Goal: Task Accomplishment & Management: Use online tool/utility

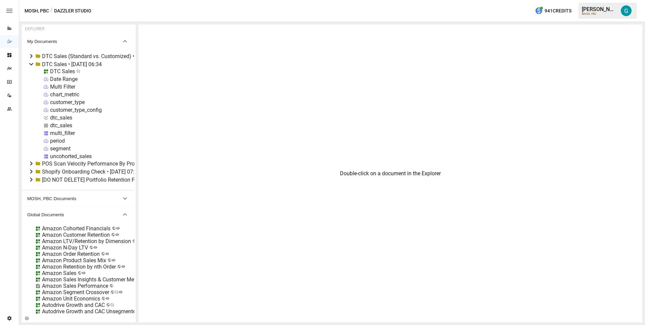
click at [31, 63] on icon at bounding box center [31, 64] width 8 height 8
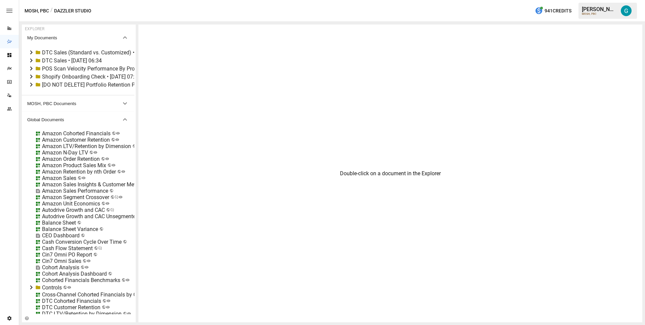
scroll to position [13, 0]
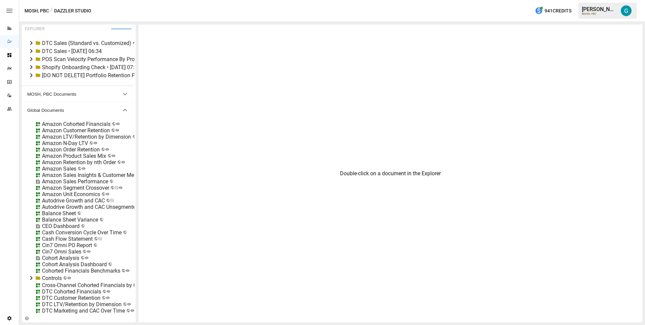
click at [70, 168] on div "Amazon Sales" at bounding box center [59, 169] width 34 height 6
click at [86, 207] on li "Edit" at bounding box center [85, 206] width 46 height 13
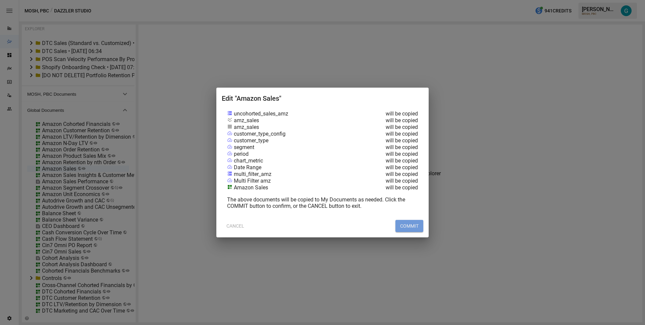
click at [405, 225] on button "COMMIT" at bounding box center [410, 226] width 28 height 12
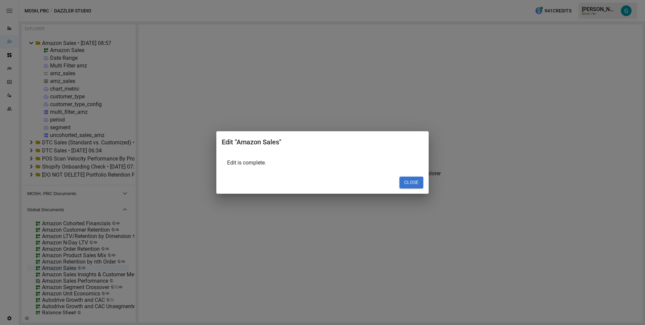
click at [402, 184] on button "CLOSE" at bounding box center [412, 183] width 24 height 12
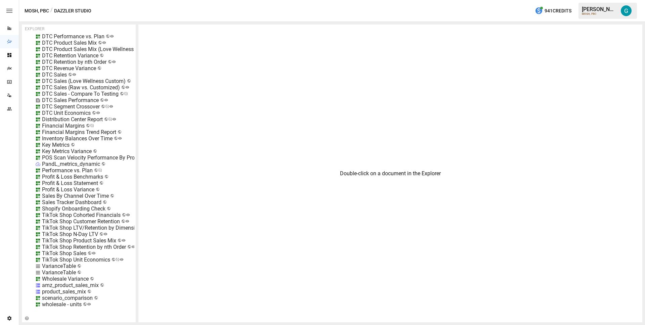
scroll to position [407, 0]
click at [78, 91] on div "DTC Sales - Compare To Testing" at bounding box center [80, 94] width 77 height 6
click at [107, 103] on li "Delete" at bounding box center [106, 103] width 46 height 13
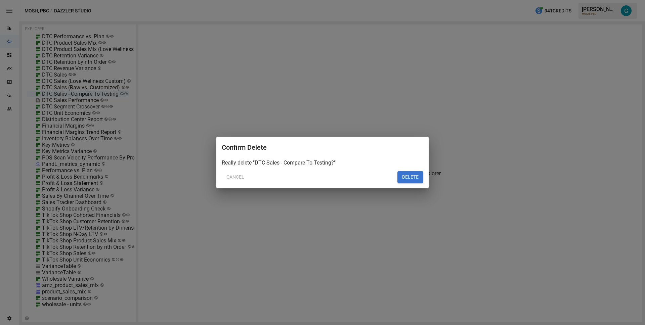
click at [414, 176] on button "DELETE" at bounding box center [411, 177] width 26 height 12
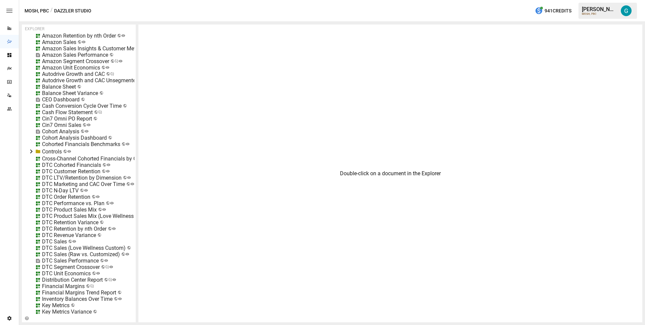
scroll to position [0, 0]
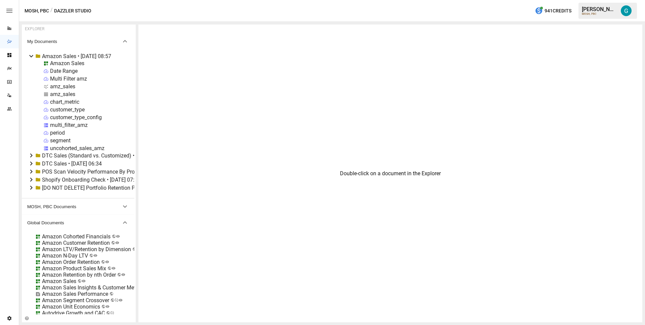
click at [172, 182] on div "Double-click on a document in the Explorer" at bounding box center [390, 174] width 504 height 298
click at [64, 148] on div "uncohorted_sales_amz" at bounding box center [77, 148] width 54 height 6
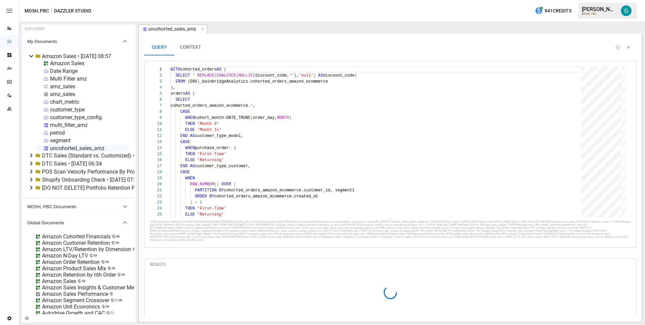
click at [64, 95] on div "amz_sales" at bounding box center [62, 94] width 25 height 6
select select "**********"
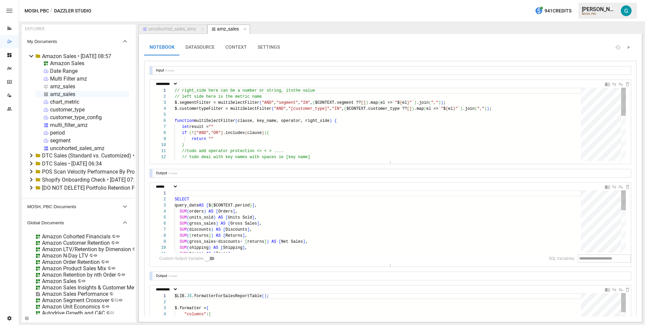
click at [63, 86] on div "amz_sales" at bounding box center [62, 86] width 25 height 6
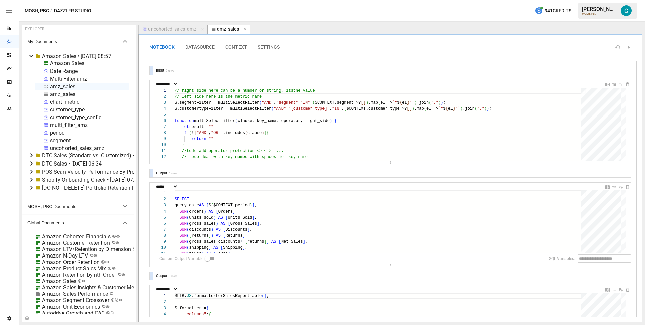
click at [63, 86] on div "amz_sales" at bounding box center [62, 86] width 25 height 6
select select "**********"
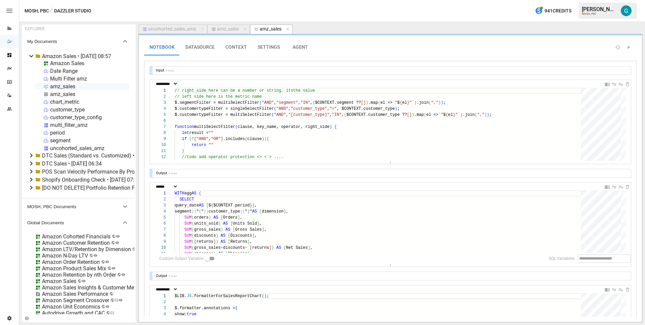
click at [63, 63] on div "Amazon Sales" at bounding box center [67, 63] width 34 height 6
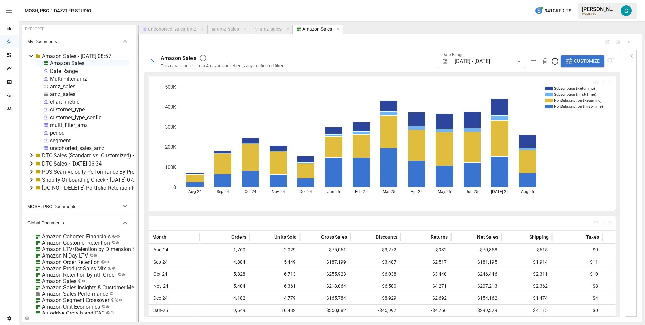
click at [166, 30] on div "uncohorted_sales_amz" at bounding box center [172, 29] width 48 height 6
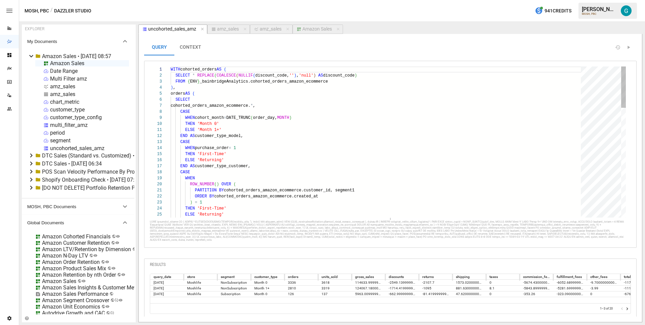
scroll to position [12, 19]
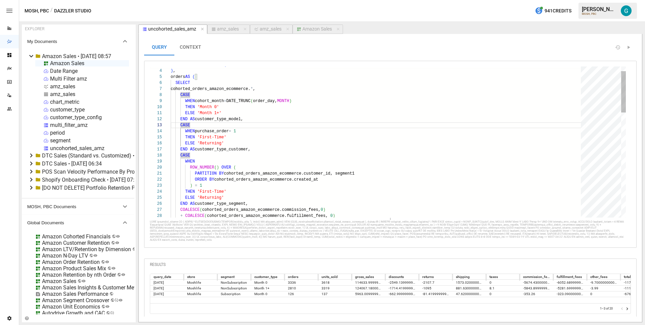
click at [279, 89] on div "WHEN purchase_order = 1 THEN 'First-Time' ELSE 'Returning' END AS customer_type…" at bounding box center [378, 325] width 415 height 551
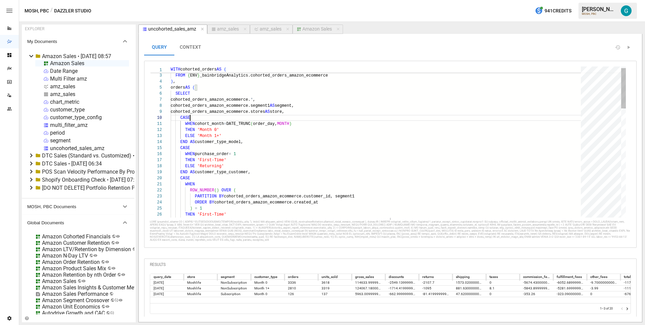
scroll to position [54, 19]
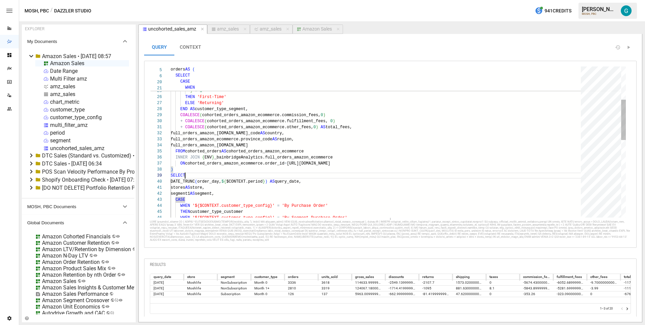
click at [273, 173] on div "WHEN ROW_NUMBER ( ) OVER ( PARTITION BY cohorted_orders_amazon_ecommerce.custom…" at bounding box center [378, 224] width 415 height 563
click at [273, 168] on div "WHEN ROW_NUMBER ( ) OVER ( PARTITION BY cohorted_orders_amazon_ecommerce.custom…" at bounding box center [378, 224] width 415 height 563
click at [374, 167] on div "WHEN ROW_NUMBER ( ) OVER ( PARTITION BY cohorted_orders_amazon_ecommerce.custom…" at bounding box center [378, 224] width 415 height 563
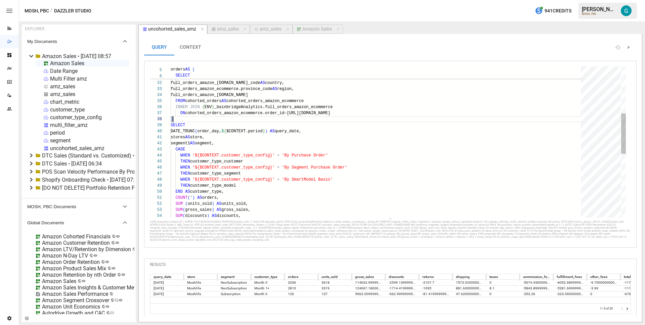
click at [356, 136] on div "COALESCE ( cohorted_orders_amazon_ecommerce.commission_fees, 0 ) + COALESCE ( c…" at bounding box center [378, 173] width 415 height 563
click at [196, 117] on div "WHEN '${$CONTEXT.customer_type_config}' = 'By Segment Purchase Order' THEN cust…" at bounding box center [378, 173] width 415 height 563
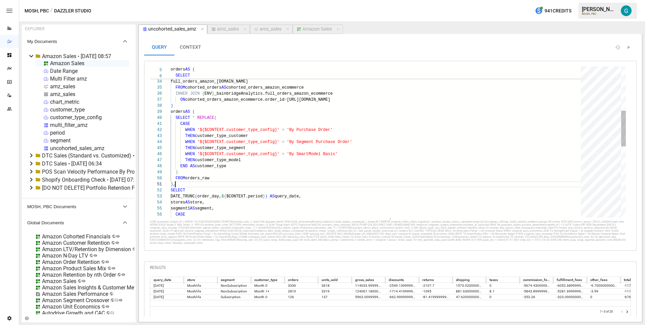
scroll to position [0, 5]
click at [200, 107] on div "DATE_TRUNC ( order_day, $ { $CONTEXT.period } ) AS query_date, stores AS store,…" at bounding box center [378, 199] width 415 height 641
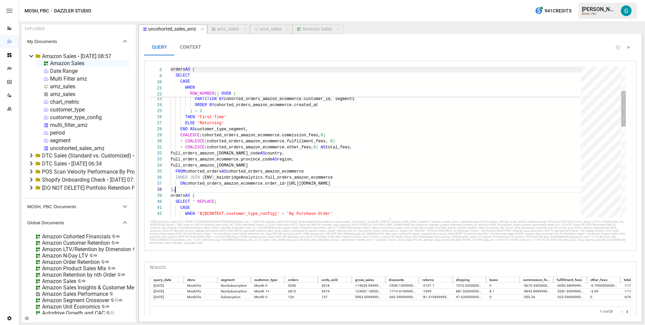
click at [185, 70] on span "orders" at bounding box center [178, 69] width 14 height 5
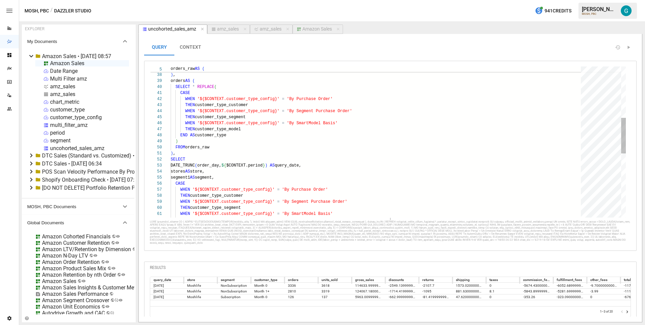
click at [246, 156] on div "ON cohorted_orders_amazon_ecommerce.order_id = [URL][DOMAIN_NAME] ) , orders AS…" at bounding box center [378, 168] width 415 height 641
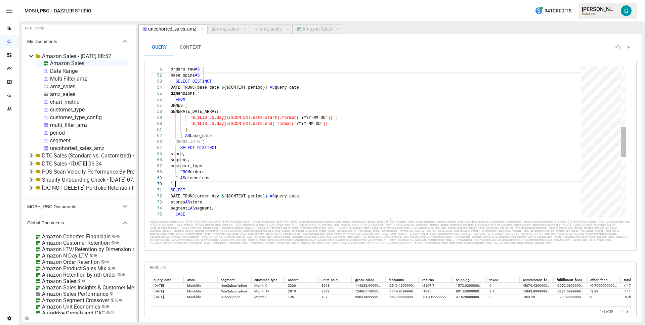
scroll to position [54, 5]
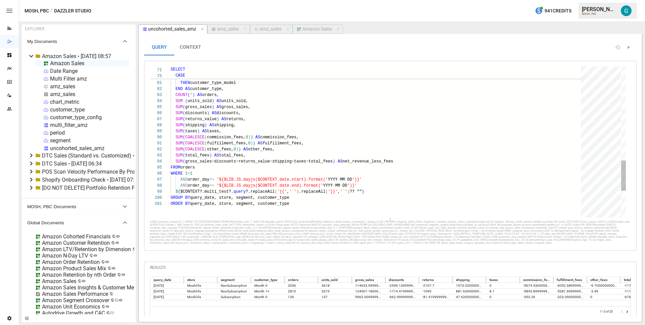
type textarea "**********"
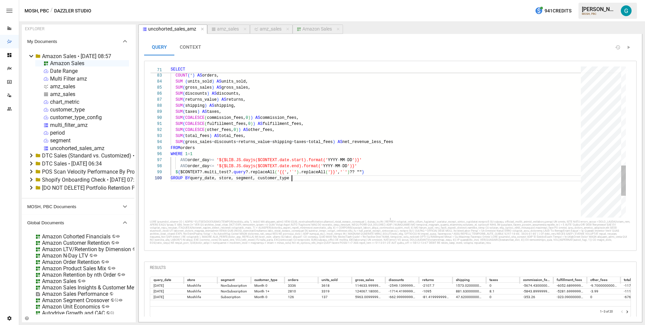
scroll to position [48, 121]
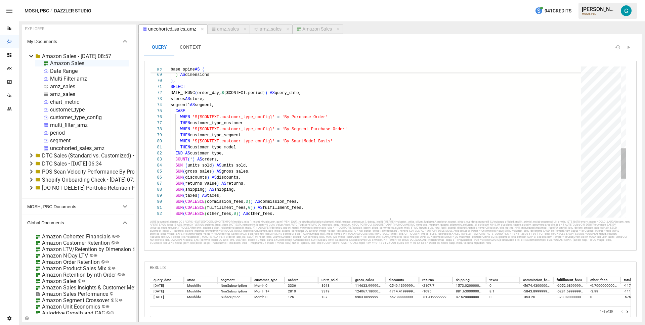
click at [227, 80] on div "END AS customer_type, COUNT ( * ) AS orders, SUM ( units_sold ) AS units_sold, …" at bounding box center [378, 35] width 415 height 750
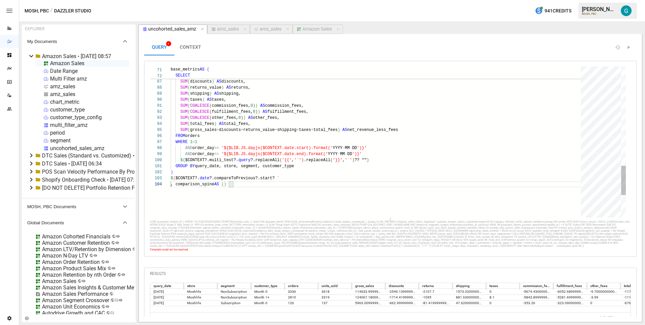
scroll to position [24, 10]
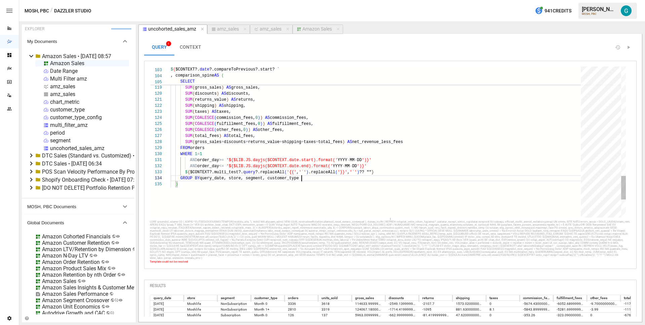
scroll to position [18, 131]
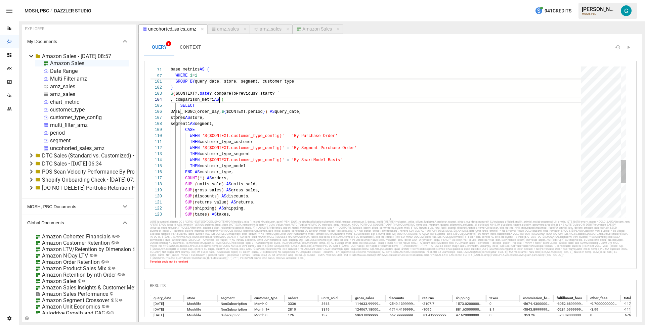
scroll to position [18, 53]
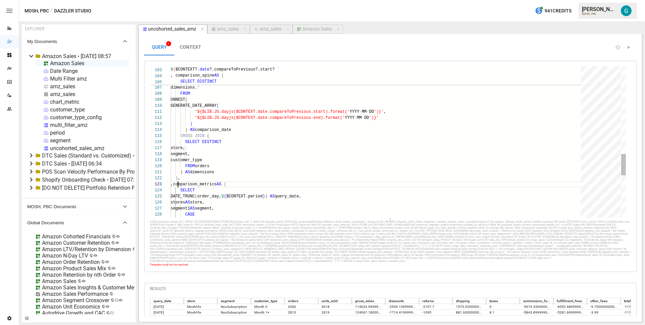
scroll to position [12, 5]
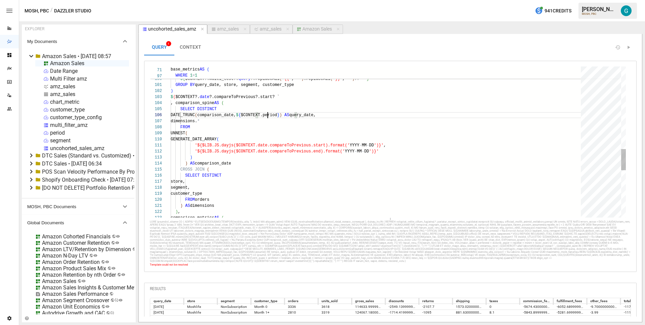
click at [268, 117] on div "comparison_metrics AS ( , comparison_spine AS ( SELECT DISTINCT DATE_TRUNC ( co…" at bounding box center [378, 15] width 415 height 1077
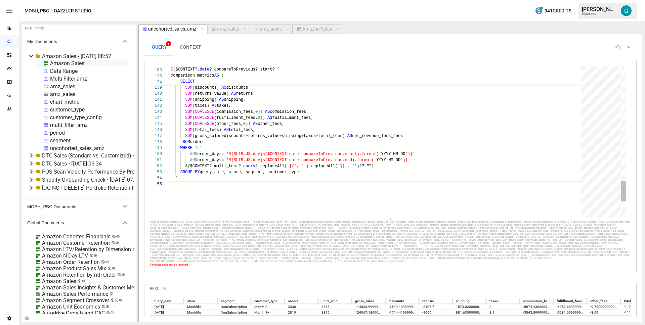
scroll to position [0, 29]
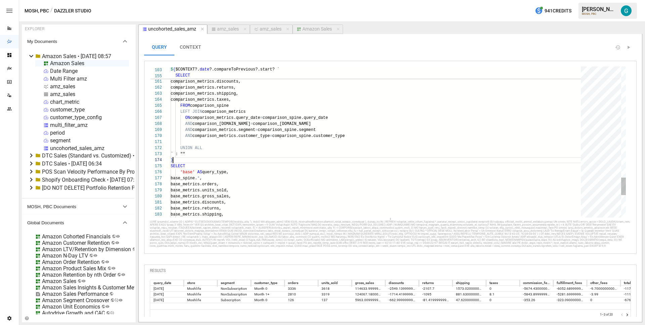
scroll to position [18, 2]
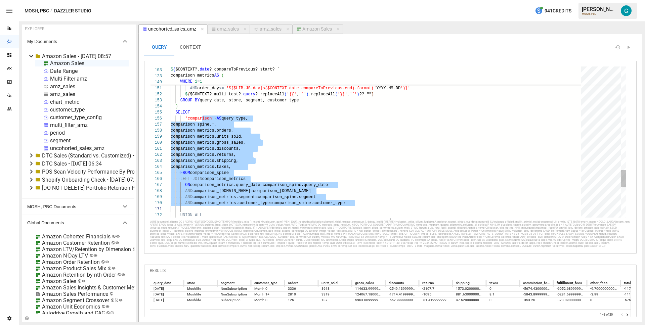
scroll to position [30, 0]
drag, startPoint x: 202, startPoint y: 120, endPoint x: 217, endPoint y: 213, distance: 94.0
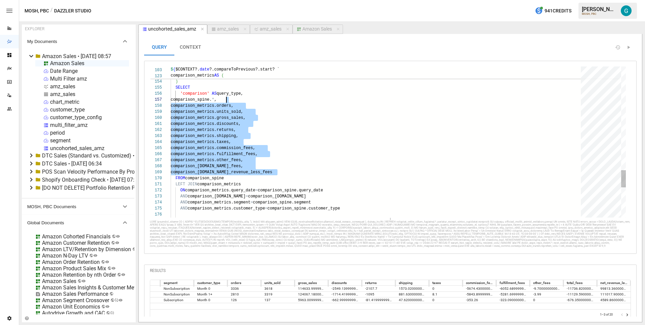
scroll to position [36, 10]
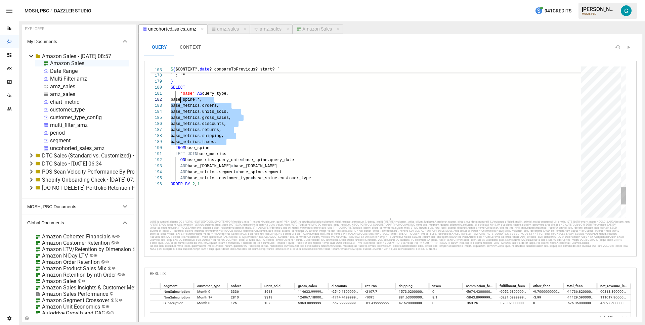
scroll to position [6, 10]
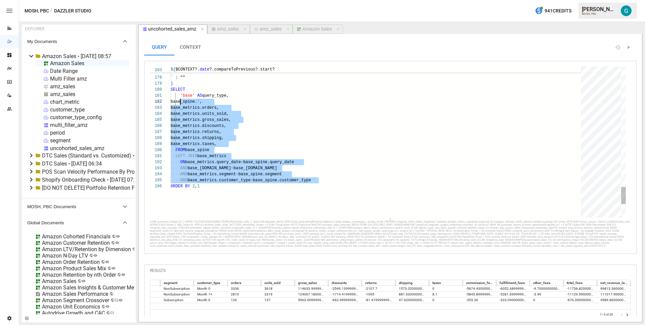
scroll to position [0, 10]
drag, startPoint x: 330, startPoint y: 180, endPoint x: 180, endPoint y: 98, distance: 171.5
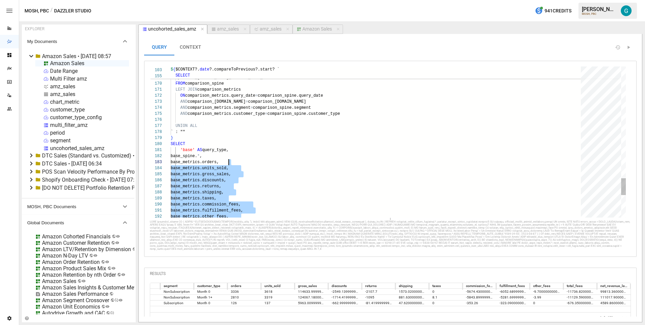
scroll to position [6, 41]
drag, startPoint x: 341, startPoint y: 181, endPoint x: 238, endPoint y: 152, distance: 106.9
type textarea "**********"
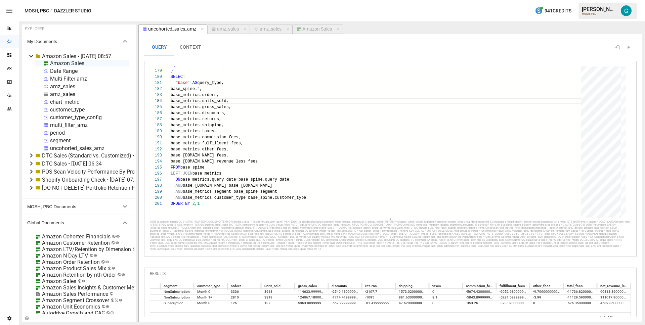
click at [189, 52] on button "CONTEXT" at bounding box center [190, 47] width 32 height 16
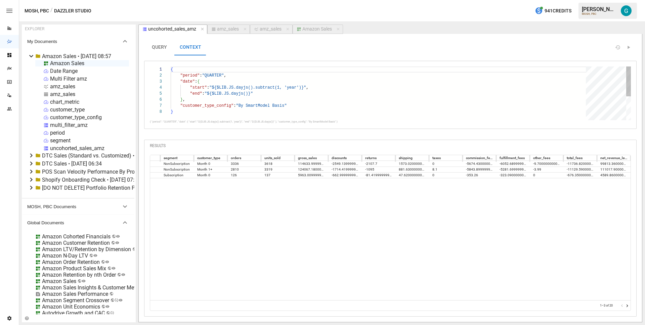
scroll to position [0, 57]
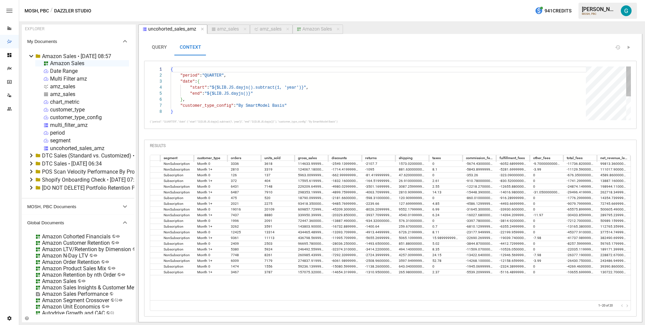
click at [196, 78] on div "{ "period" : "QUARTER" , "date" : { "start" : "${$LIB.JS.dayjs().subtract(1, 'y…" at bounding box center [381, 115] width 420 height 96
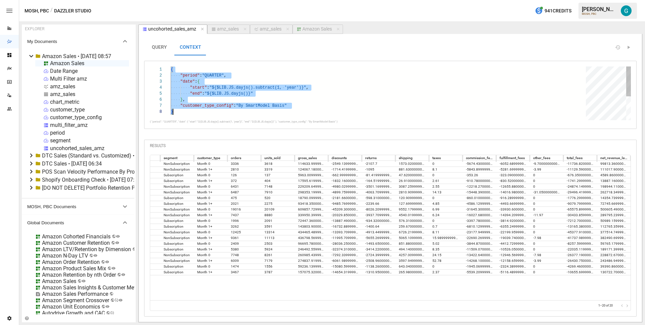
scroll to position [0, 2]
type textarea "**********"
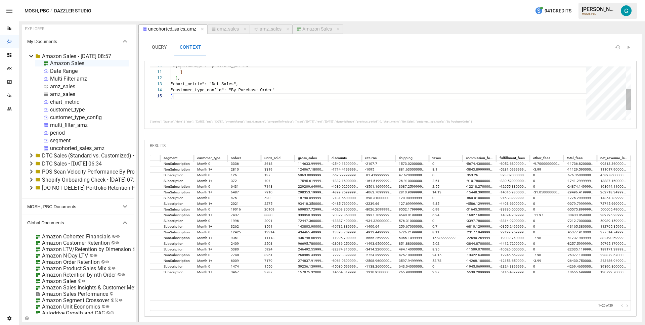
scroll to position [24, 2]
click at [157, 46] on button "QUERY" at bounding box center [159, 47] width 30 height 16
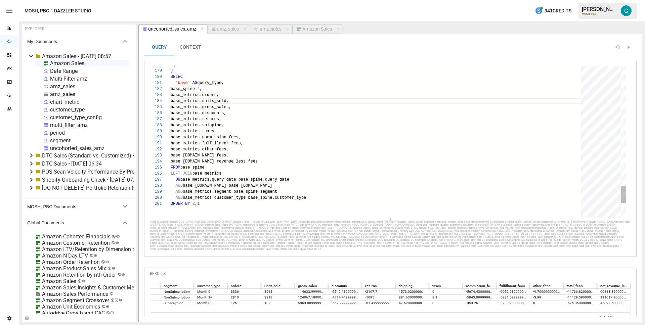
scroll to position [30, 53]
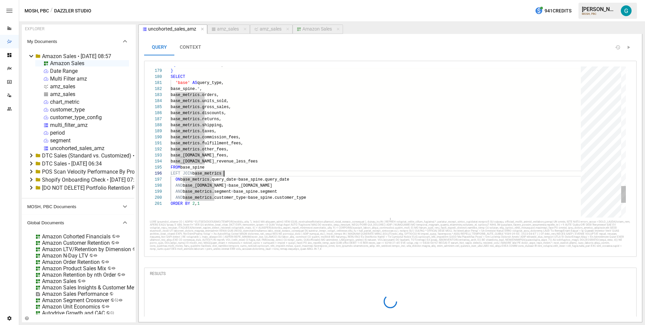
type textarea "**********"
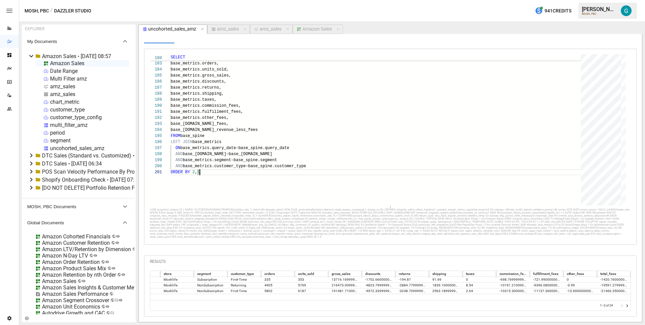
scroll to position [0, 0]
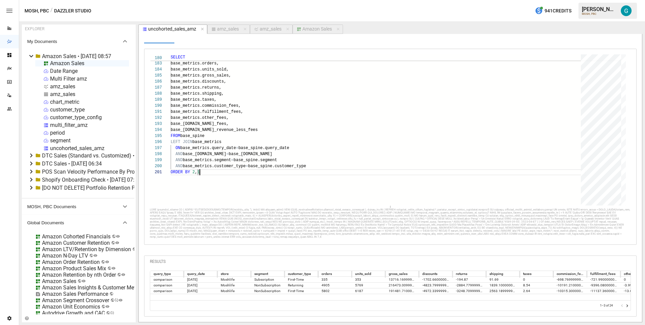
click at [625, 305] on icon "Go to next page" at bounding box center [627, 306] width 5 height 5
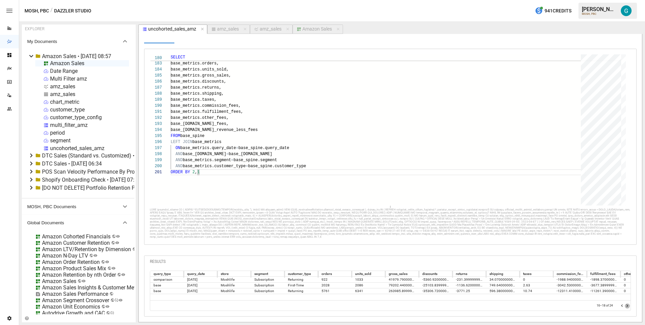
click at [625, 305] on icon "Go to next page" at bounding box center [627, 306] width 5 height 5
click at [623, 305] on div at bounding box center [625, 306] width 10 height 7
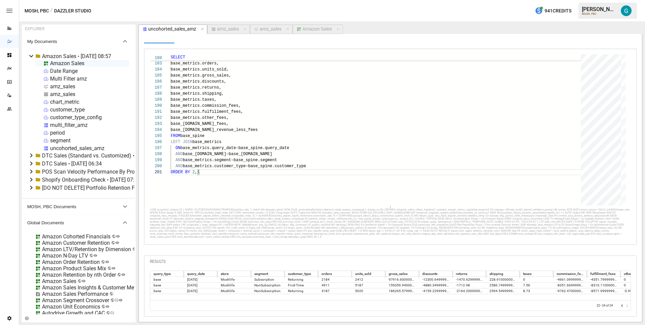
click at [623, 305] on div at bounding box center [625, 306] width 10 height 7
click at [620, 305] on icon "Go to previous page" at bounding box center [622, 306] width 5 height 5
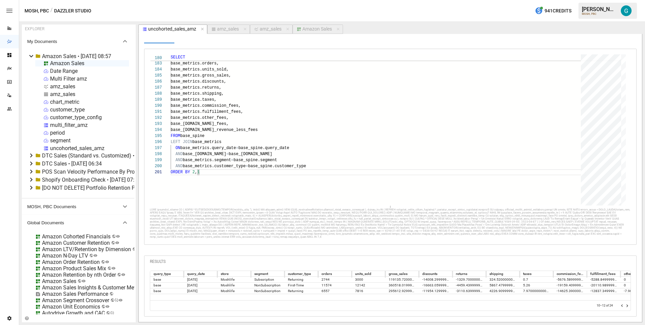
click at [620, 305] on icon "Go to previous page" at bounding box center [622, 306] width 5 height 5
click at [620, 305] on div at bounding box center [625, 306] width 10 height 7
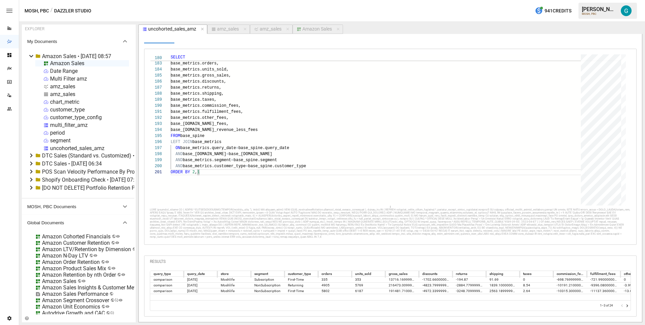
click at [620, 305] on div at bounding box center [625, 306] width 10 height 7
click at [224, 31] on div "amz_sales" at bounding box center [228, 29] width 22 height 6
select select "**********"
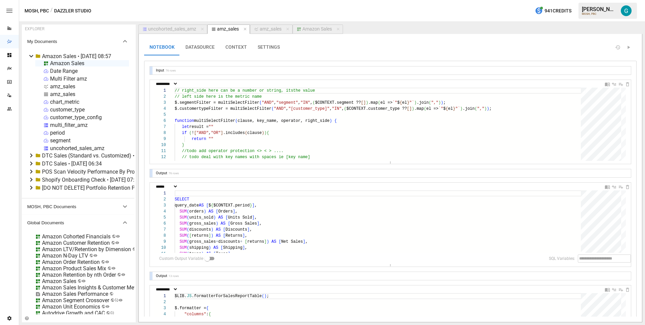
click at [150, 70] on div at bounding box center [151, 71] width 3 height 8
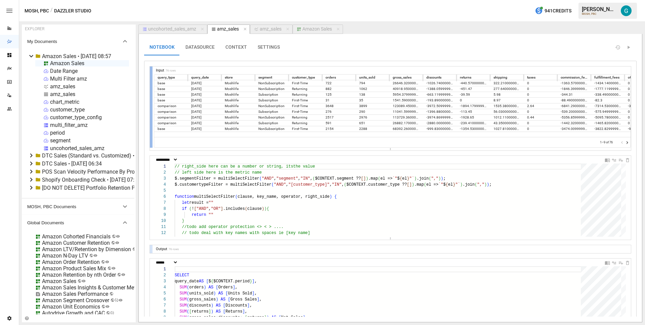
click at [150, 70] on div at bounding box center [151, 107] width 3 height 81
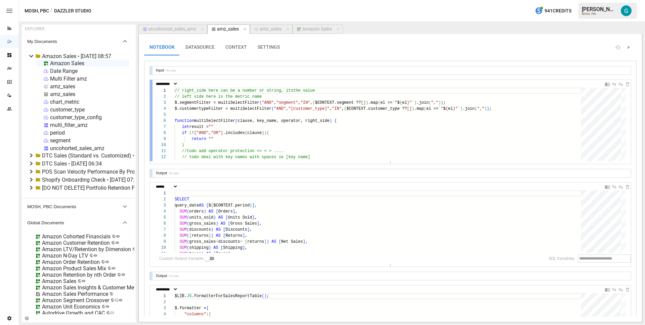
click at [151, 111] on div at bounding box center [151, 120] width 3 height 81
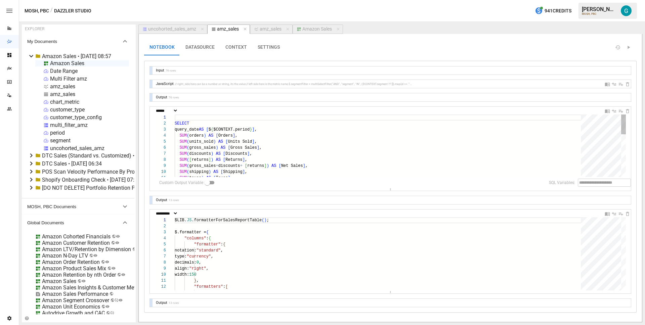
click at [226, 127] on div "SELECT query_date AS [ $ { $CONTEXT.period } ] , SUM ( orders ) AS [ Orders ] ,…" at bounding box center [380, 213] width 411 height 196
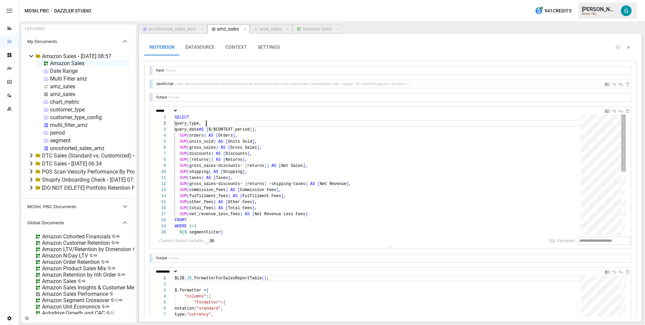
drag, startPoint x: 309, startPoint y: 191, endPoint x: 309, endPoint y: 249, distance: 58.5
click at [309, 249] on div "**********" at bounding box center [390, 216] width 481 height 299
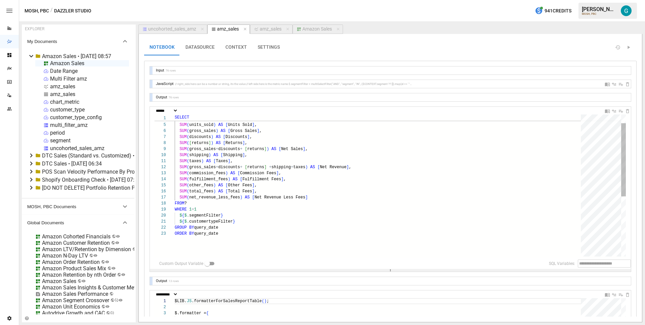
drag, startPoint x: 385, startPoint y: 247, endPoint x: 388, endPoint y: 278, distance: 30.7
click at [390, 280] on div "**********" at bounding box center [390, 228] width 481 height 322
click at [353, 199] on div "query_date AS [ $ { $CONTEXT.period } ] , SUM ( orders ) AS [ Orders ] , SUM ( …" at bounding box center [380, 240] width 411 height 284
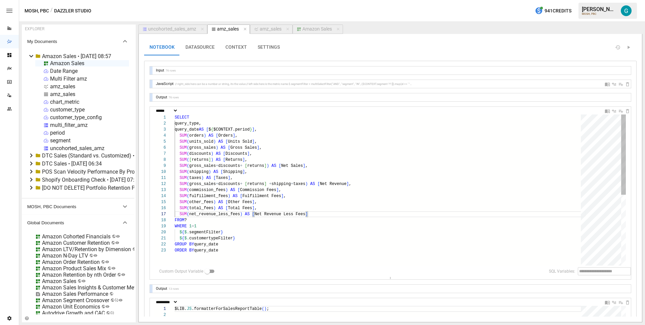
type textarea "**********"
click at [151, 168] on div at bounding box center [151, 192] width 3 height 170
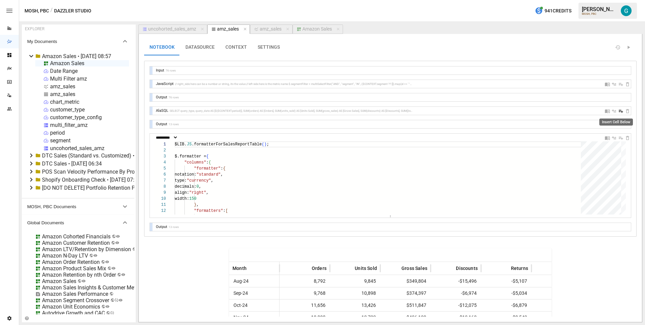
click at [619, 111] on icon "Insert Cell Below" at bounding box center [621, 111] width 4 height 3
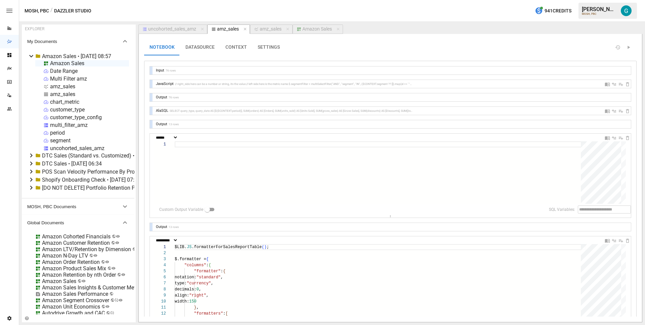
click at [226, 167] on div at bounding box center [380, 173] width 411 height 63
type textarea "**********"
click at [270, 208] on input "text" at bounding box center [272, 211] width 42 height 6
type input "****"
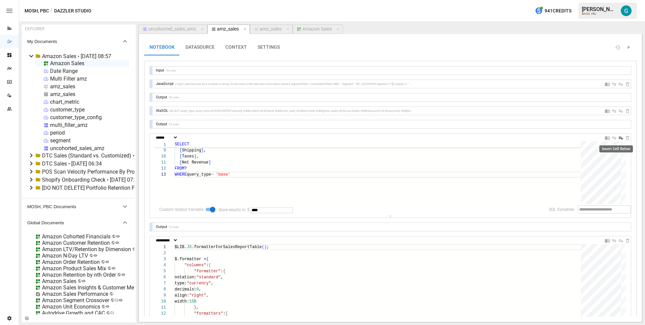
click at [619, 139] on icon "Insert Cell Below" at bounding box center [621, 137] width 5 height 5
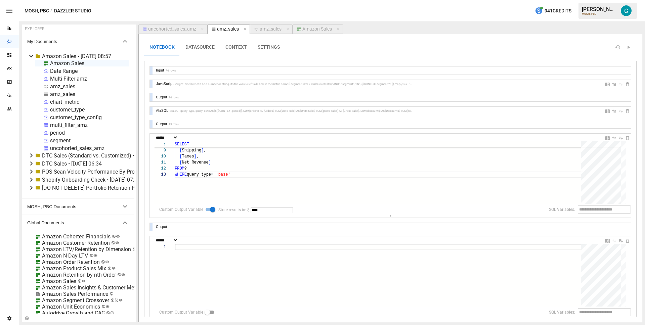
click at [235, 285] on div at bounding box center [380, 275] width 411 height 63
click at [235, 264] on div "[ Net Sales ] , [ Shipping ] , [ Taxes ] , [ Net Revenue ] [ Gross Sales ] , [ …" at bounding box center [380, 311] width 411 height 135
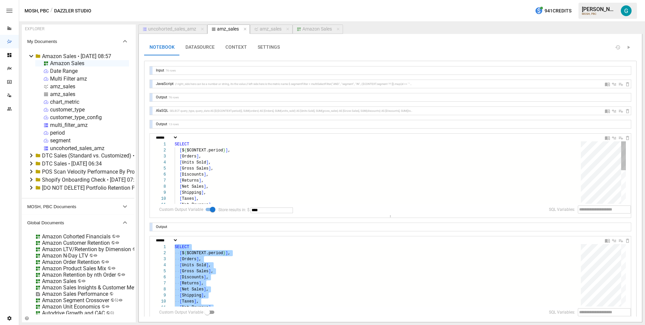
type textarea "**********"
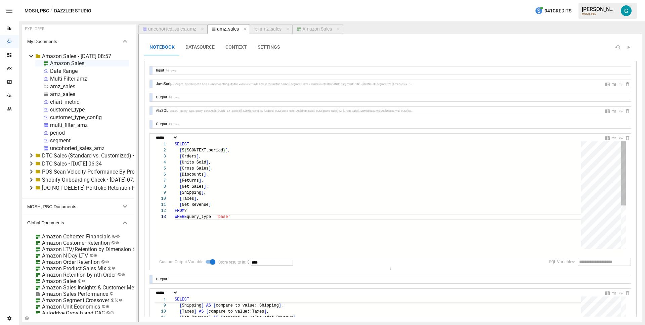
drag, startPoint x: 390, startPoint y: 217, endPoint x: 380, endPoint y: 270, distance: 54.4
click at [380, 270] on div "**********" at bounding box center [390, 278] width 481 height 423
click at [150, 109] on div at bounding box center [151, 111] width 3 height 8
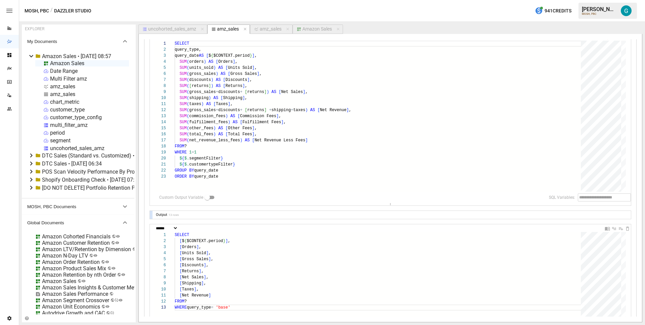
scroll to position [81, 0]
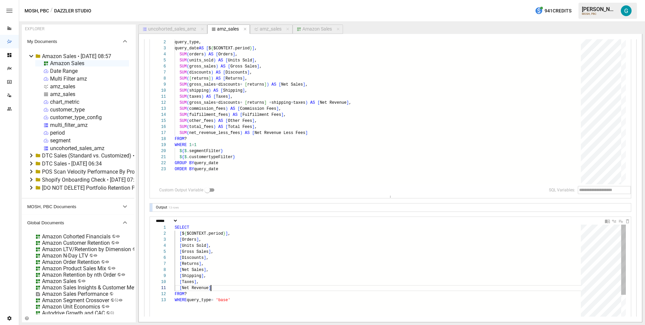
click at [226, 290] on div "[ Net Sales ] , [ Shipping ] , [ Taxes ] , [ Net Revenue ] [ Gross Sales ] , [ …" at bounding box center [380, 319] width 411 height 188
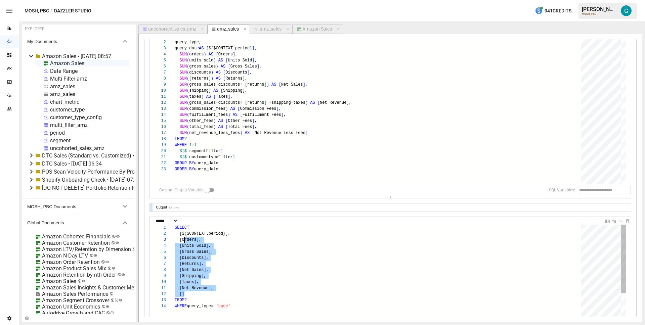
scroll to position [12, 10]
click at [239, 232] on div "[ Net Sales ] , [ Shipping ] , [ Taxes ] , [ Net Revenue ] , [ Gross Sales ] , …" at bounding box center [380, 322] width 411 height 194
drag, startPoint x: 203, startPoint y: 293, endPoint x: 201, endPoint y: 229, distance: 64.2
click at [201, 229] on div "[ Net Sales ] , [ Shipping ] , [ Taxes ] , [ Net Revenue ] , [ Gross Sales ] , …" at bounding box center [380, 322] width 411 height 194
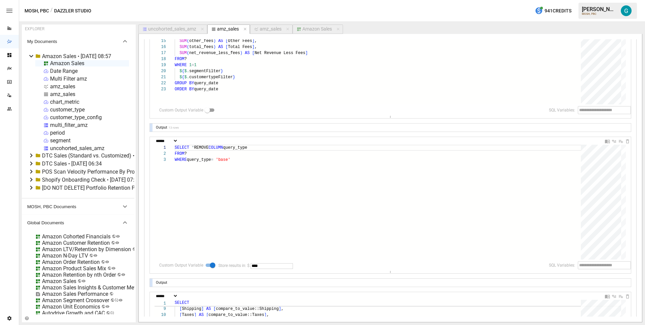
scroll to position [167, 0]
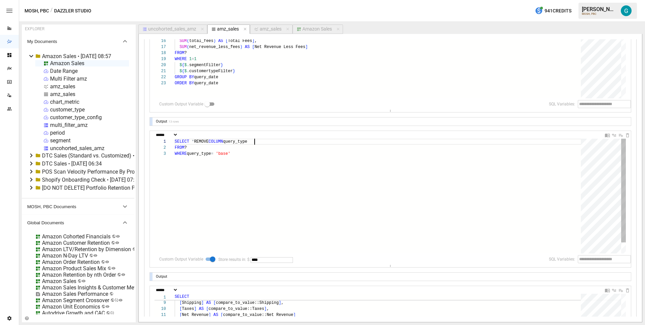
click at [332, 201] on div "FROM ? WHERE query_type = 'base' SELECT * REMOVE COLUMN query_type" at bounding box center [380, 202] width 411 height 127
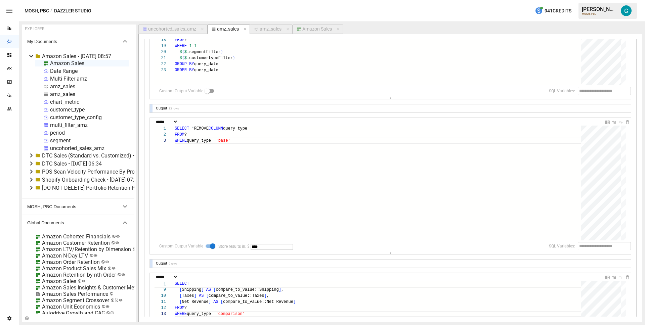
scroll to position [241, 0]
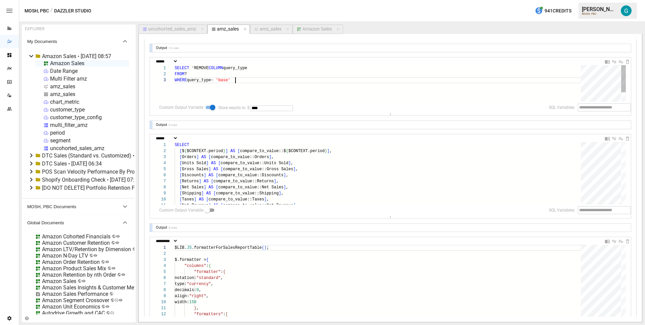
drag, startPoint x: 372, startPoint y: 193, endPoint x: 371, endPoint y: 116, distance: 77.0
click at [371, 116] on div "**********" at bounding box center [390, 80] width 481 height 509
drag, startPoint x: 196, startPoint y: 69, endPoint x: 278, endPoint y: 72, distance: 82.1
click at [278, 72] on div "FROM ? WHERE query_type = 'base' SELECT * REMOVE COLUMN query_type" at bounding box center [380, 91] width 411 height 49
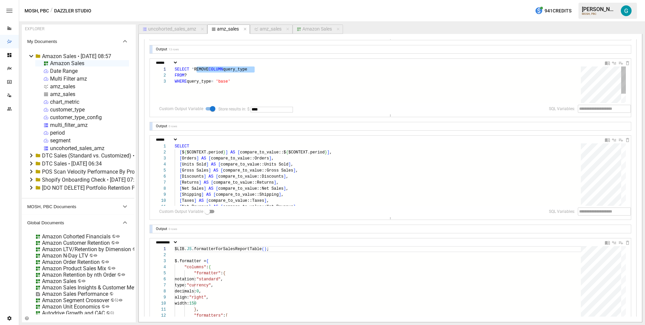
scroll to position [0, 22]
type textarea "**********"
click at [273, 78] on div "FROM ? WHERE query_type = 'base' SELECT *" at bounding box center [380, 91] width 411 height 49
click at [152, 125] on div at bounding box center [151, 126] width 3 height 8
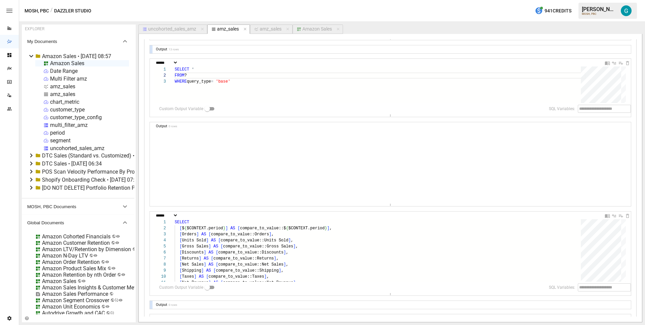
click at [153, 49] on div "Output 13 rows" at bounding box center [390, 49] width 481 height 8
click at [152, 49] on div at bounding box center [151, 49] width 3 height 8
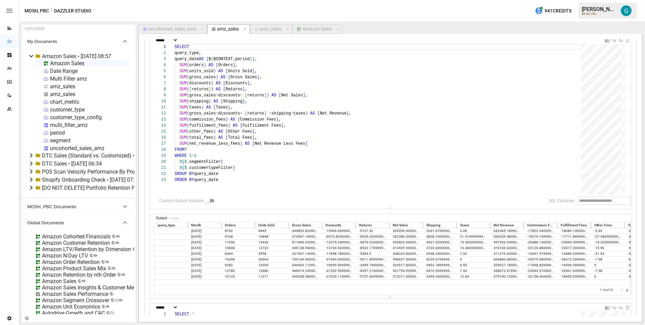
scroll to position [2, 0]
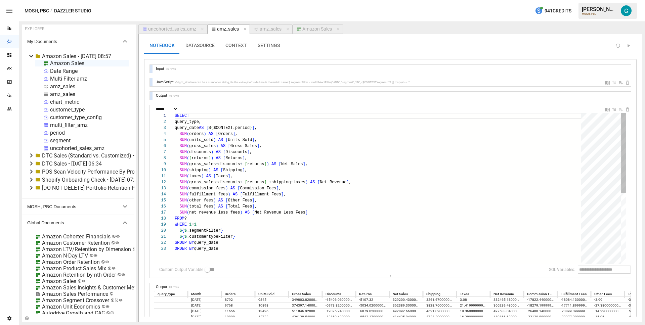
click at [227, 244] on div "SELECT query_type, query_date AS [ $ { $CONTEXT.period } ] , SUM ( orders ) AS …" at bounding box center [380, 255] width 411 height 284
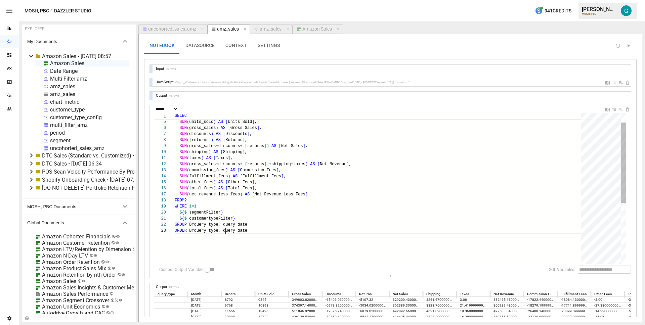
scroll to position [12, 51]
type textarea "**********"
click at [151, 204] on div at bounding box center [151, 190] width 3 height 170
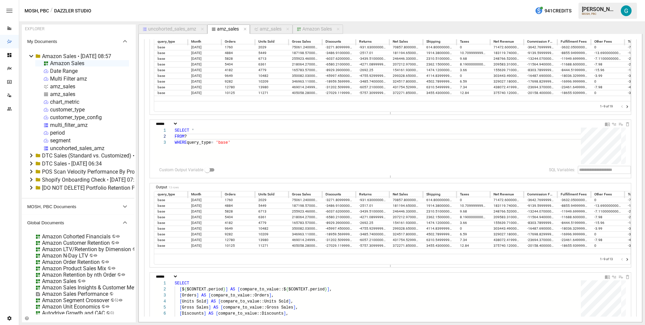
scroll to position [90, 0]
click at [226, 127] on div "**********" at bounding box center [392, 124] width 477 height 8
click at [226, 134] on div "FROM ? WHERE query_type = 'base' SELECT *" at bounding box center [380, 151] width 411 height 49
click at [230, 130] on div "FROM ? WHERE query_type = 'base' SELECT *" at bounding box center [380, 151] width 411 height 49
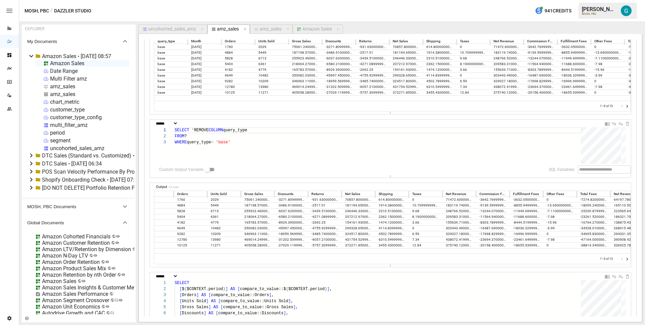
scroll to position [0, 0]
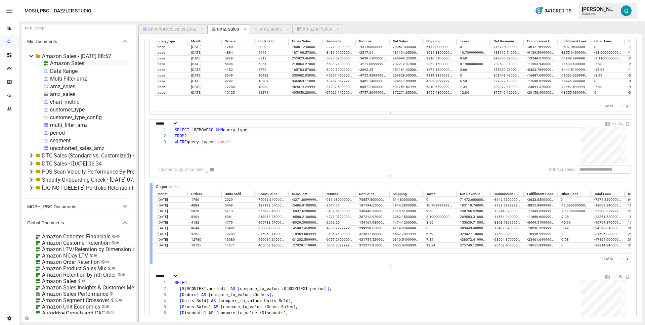
type textarea "**********"
click at [151, 202] on div at bounding box center [151, 223] width 3 height 81
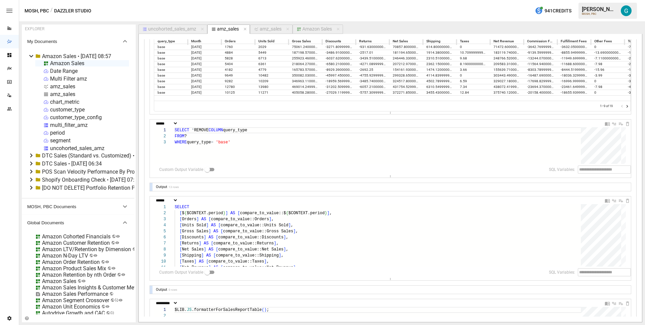
click at [151, 187] on div at bounding box center [151, 187] width 3 height 8
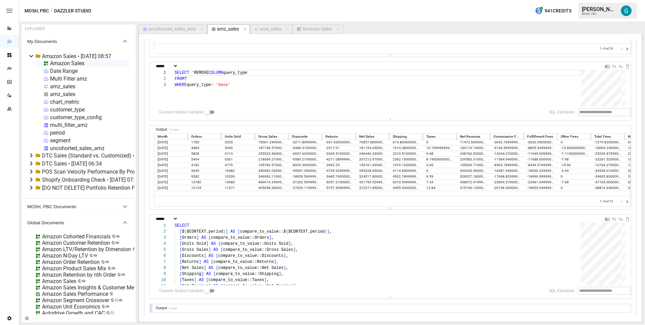
scroll to position [161, 0]
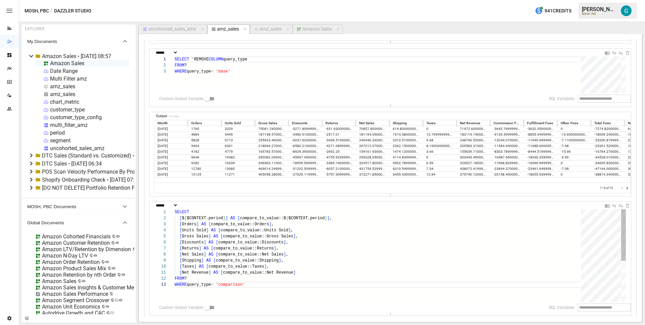
drag, startPoint x: 401, startPoint y: 285, endPoint x: 401, endPoint y: 316, distance: 30.6
click at [401, 316] on div "Input 76 rows JavaScript // right_side here can be a number or string, its the …" at bounding box center [390, 169] width 481 height 527
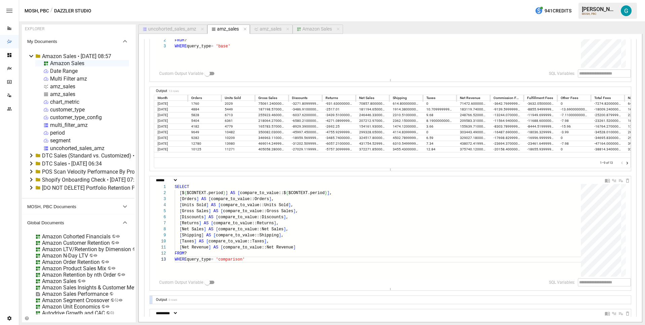
scroll to position [187, 0]
click at [254, 194] on div "[ Net Sales ] AS [ compare_to_value::Net Sales ] , [ Shipping ] AS [ compare_to…" at bounding box center [380, 266] width 411 height 165
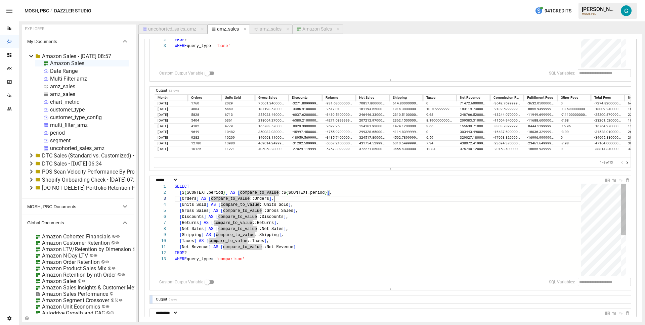
click at [295, 201] on div "[ Net Sales ] AS [ compare_to_value::Net Sales ] , [ Shipping ] AS [ compare_to…" at bounding box center [380, 266] width 411 height 165
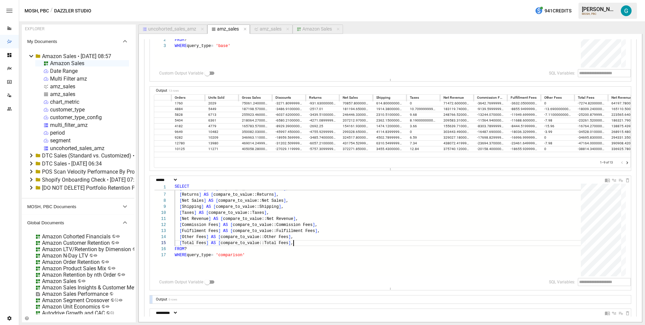
scroll to position [0, 33]
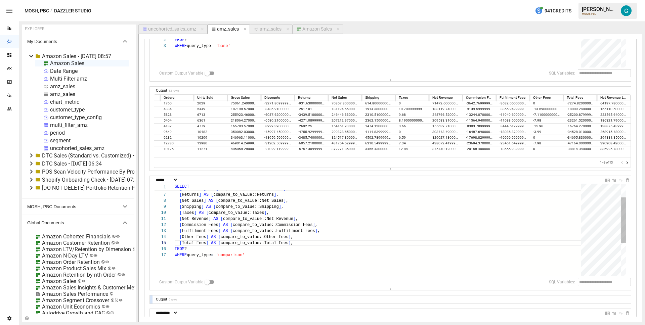
click at [318, 215] on div "[ Net Sales ] AS [ compare_to_value::Net Sales ] , [ Shipping ] AS [ compare_to…" at bounding box center [380, 251] width 411 height 190
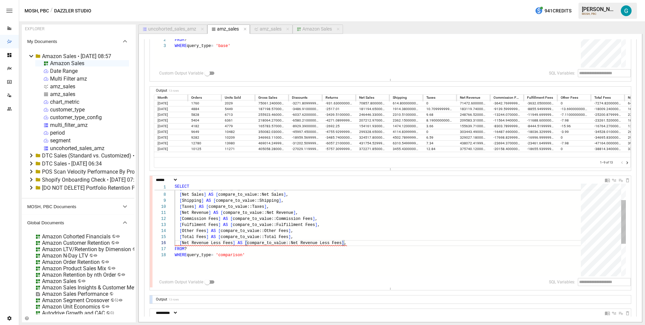
click at [337, 240] on div "[ Net Sales ] AS [ compare_to_value::Net Sales ] , [ Shipping ] AS [ compare_to…" at bounding box center [380, 248] width 411 height 196
click at [443, 248] on div "[ Net Sales ] AS [ compare_to_value::Net Sales ] , [ Shipping ] AS [ compare_to…" at bounding box center [380, 248] width 411 height 196
click at [442, 242] on div "[ Net Sales ] AS [ compare_to_value::Net Sales ] , [ Shipping ] AS [ compare_to…" at bounding box center [380, 248] width 411 height 196
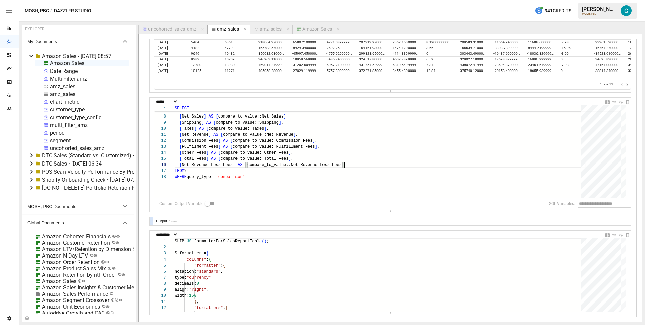
scroll to position [0, 0]
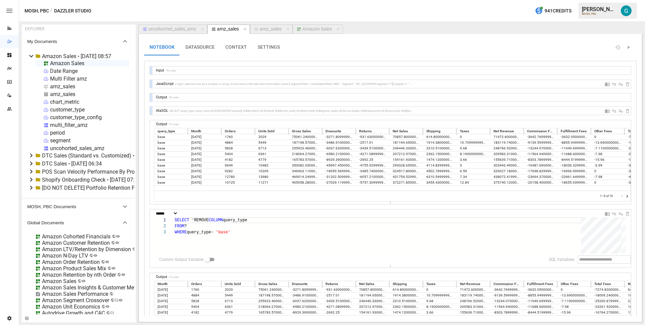
type textarea "**********"
click at [625, 198] on icon "Go to next page" at bounding box center [627, 196] width 5 height 5
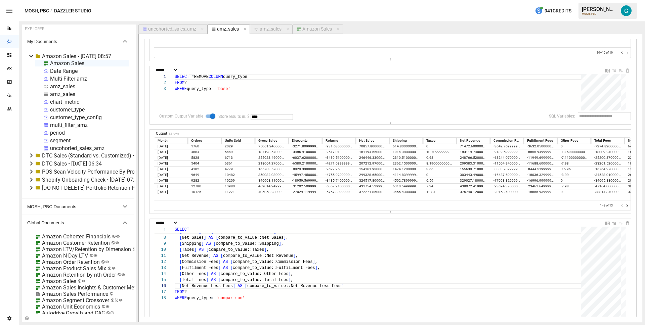
scroll to position [245, 0]
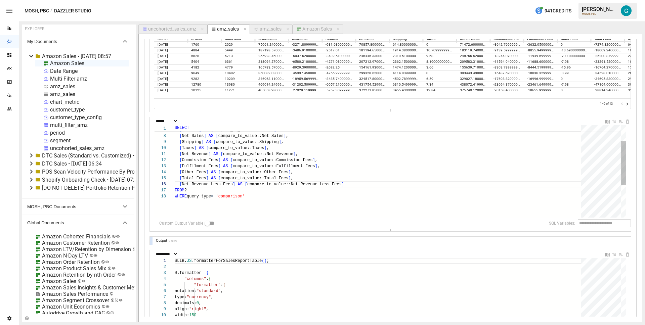
click at [306, 195] on div "[ Net Sales ] AS [ compare_to_value::Net Sales ] , [ Shipping ] AS [ compare_to…" at bounding box center [380, 189] width 411 height 196
click at [152, 239] on div at bounding box center [151, 241] width 3 height 8
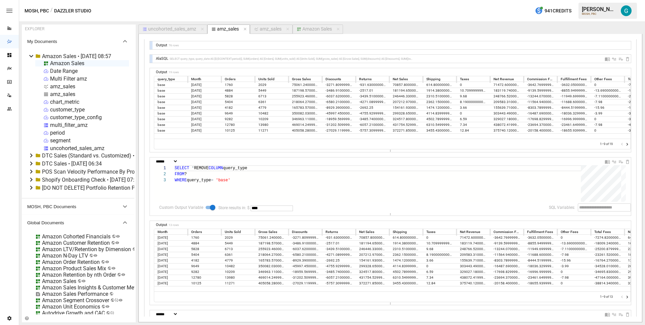
scroll to position [0, 0]
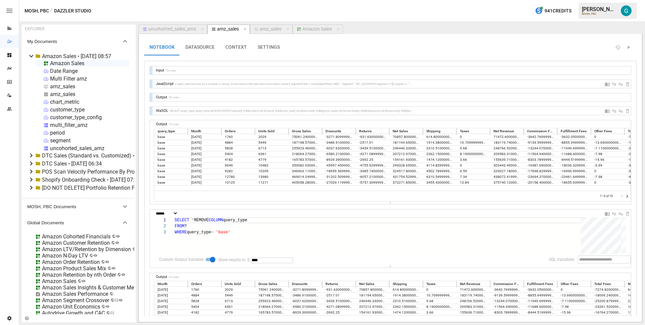
click at [151, 110] on div at bounding box center [151, 111] width 3 height 8
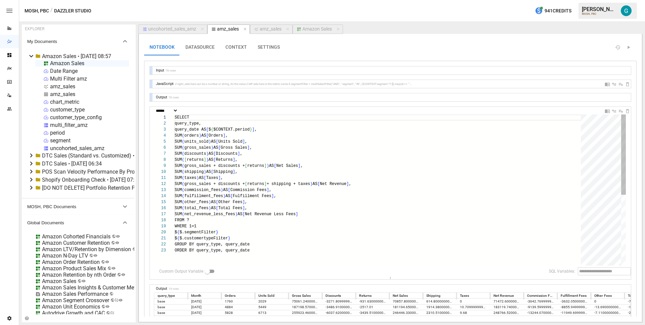
click at [260, 140] on div "SELECT query_type, query_date AS [ $ { $CONTEXT.period } ] , SUM ( orders ) AS …" at bounding box center [380, 257] width 411 height 284
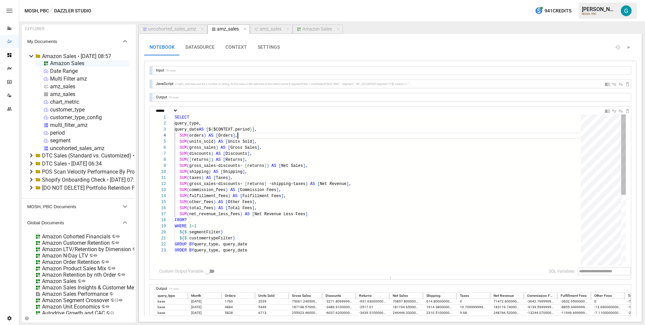
click at [260, 135] on div "SELECT query_type, query_date AS [ $ { $CONTEXT.period } ] , SUM ( orders ) AS …" at bounding box center [380, 257] width 411 height 284
click at [249, 138] on div "SELECT query_type, query_date AS [ $ { $CONTEXT.period } ] , SUM ( orders ) AS …" at bounding box center [380, 257] width 411 height 284
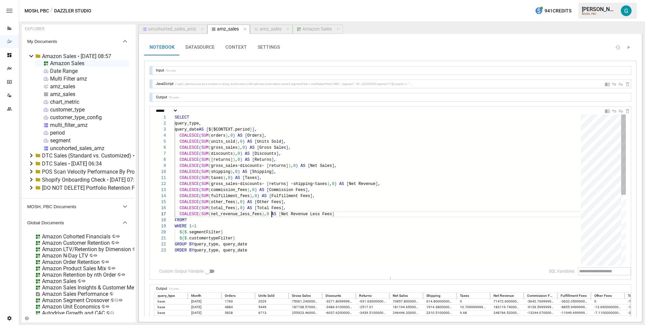
scroll to position [36, 100]
type textarea "**********"
click at [152, 186] on div at bounding box center [151, 192] width 3 height 170
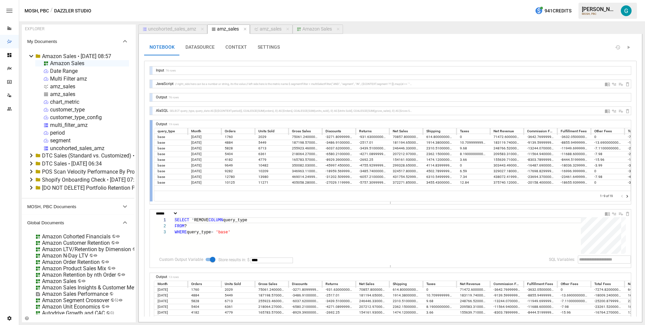
click at [151, 165] on div at bounding box center [151, 160] width 3 height 81
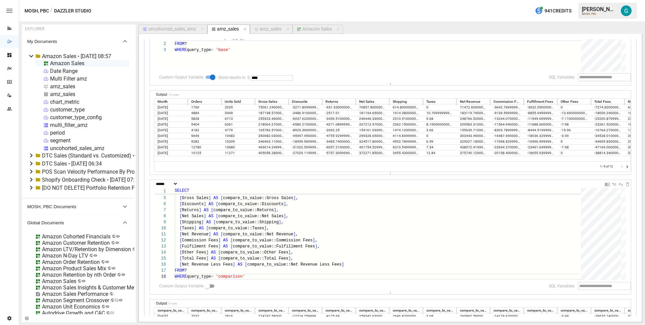
scroll to position [192, 0]
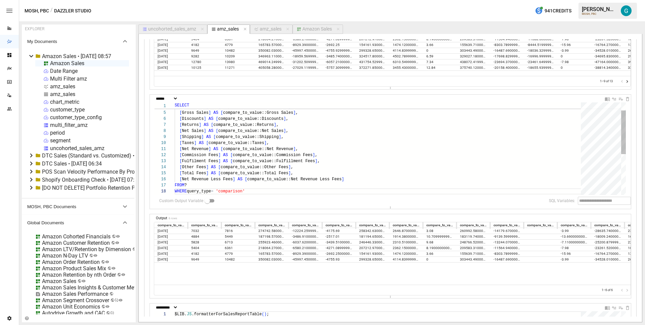
click at [294, 148] on div "[ Net Sales ] AS [ compare_to_value::Net Sales ] , [ Shipping ] AS [ compare_to…" at bounding box center [380, 184] width 411 height 196
click at [257, 200] on input "text" at bounding box center [272, 202] width 42 height 6
type input "**********"
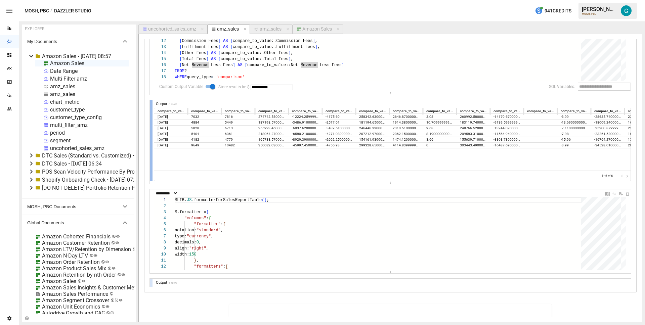
scroll to position [318, 0]
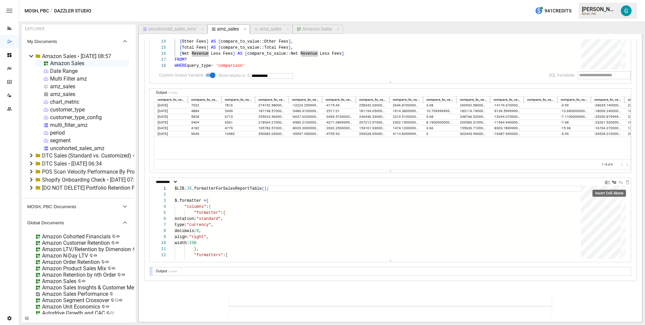
click at [612, 181] on icon "Insert Cell Above" at bounding box center [614, 182] width 5 height 5
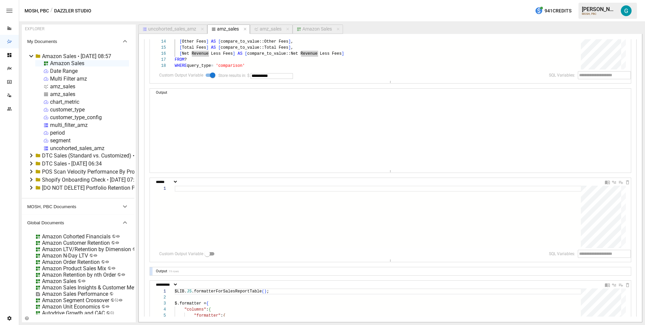
click at [186, 185] on div "**********" at bounding box center [392, 182] width 477 height 8
click at [178, 184] on select "**********" at bounding box center [167, 182] width 24 height 4
select select "**********"
click at [229, 209] on div at bounding box center [380, 222] width 411 height 73
type textarea "**********"
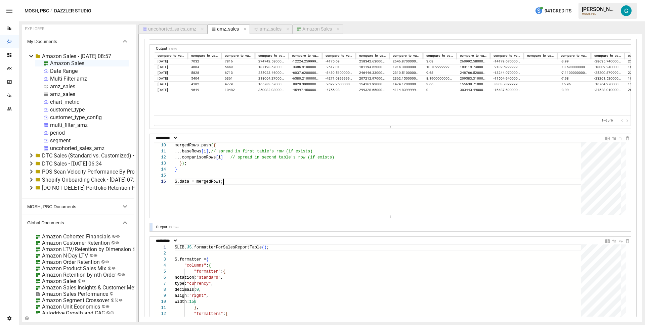
scroll to position [362, 0]
click at [151, 227] on div at bounding box center [151, 227] width 3 height 8
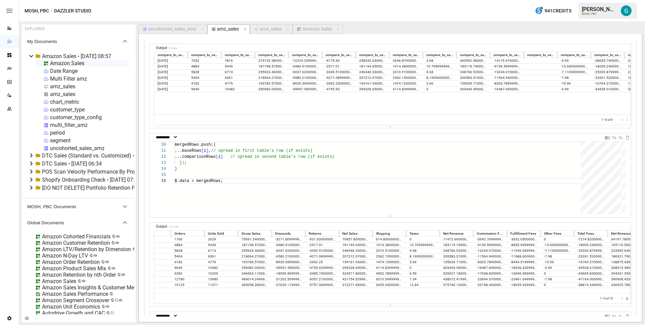
scroll to position [0, 0]
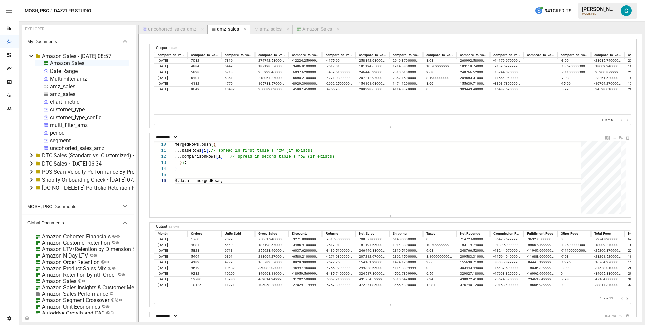
click at [178, 30] on div "uncohorted_sales_amz" at bounding box center [172, 29] width 48 height 6
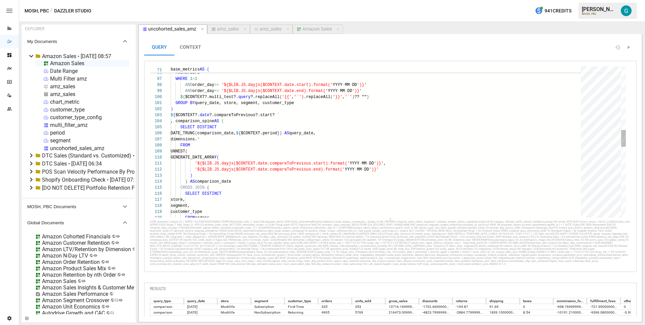
click at [424, 173] on div "'${$LIB.JS.dayjs($CONTEXT.date.compareToPrevious.e nd).format(' YYYY - MM - DD …" at bounding box center [378, 175] width 415 height 1361
click at [423, 169] on div "'${$LIB.JS.dayjs($CONTEXT.date.compareToPrevious.e nd).format(' YYYY - MM - DD …" at bounding box center [378, 175] width 415 height 1361
click at [298, 163] on div "'${$LIB.JS.dayjs($CONTEXT.date.compareToPrevious.e nd).format(' YYYY - MM - DD …" at bounding box center [378, 175] width 415 height 1361
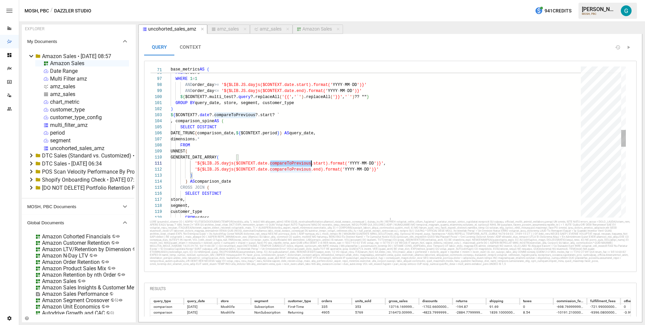
scroll to position [0, 141]
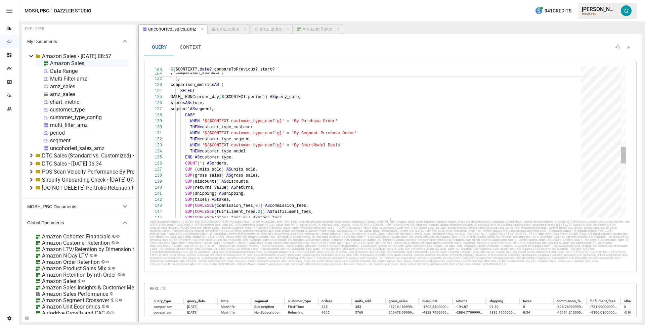
click at [228, 159] on div "SUM ( taxes ) AS taxes, SUM ( COALESCE ( commission_fees, 0 ) ) AS commission_f…" at bounding box center [378, 24] width 415 height 1361
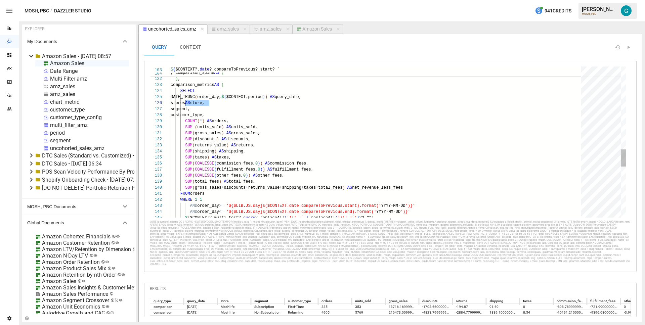
scroll to position [30, 14]
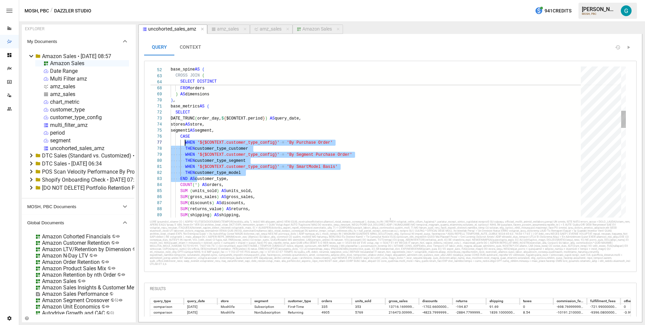
scroll to position [30, 10]
drag, startPoint x: 198, startPoint y: 180, endPoint x: 180, endPoint y: 134, distance: 48.6
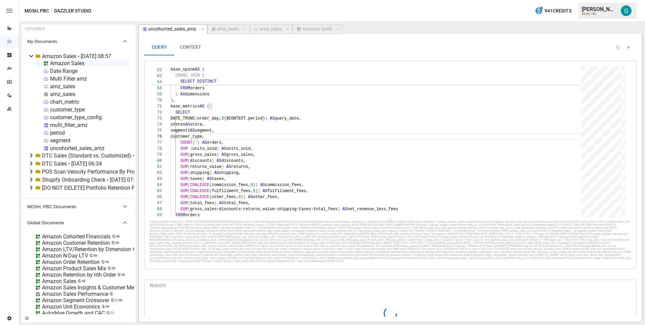
scroll to position [38, 0]
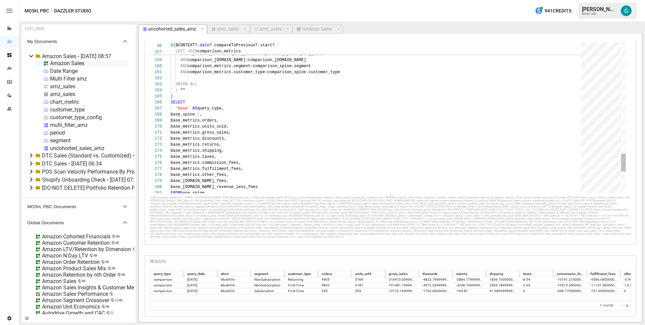
type textarea "**********"
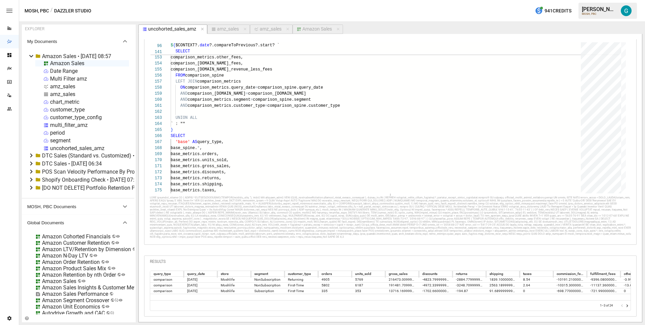
click at [227, 31] on div "amz_sales" at bounding box center [228, 29] width 22 height 6
select select "**********"
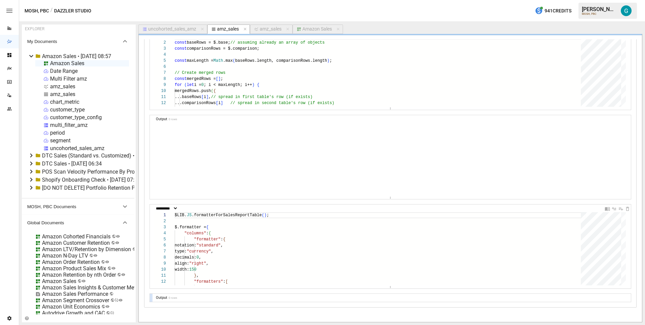
scroll to position [545, 0]
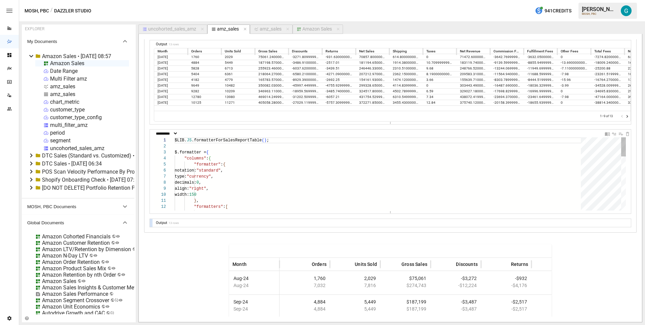
click at [287, 193] on div "$LIB. JS .formatterForSalesReportTable ( ) ; $.formatter = { "columns" : { "for…" at bounding box center [380, 276] width 411 height 279
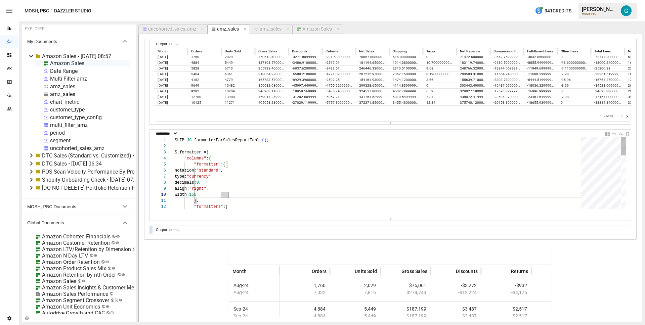
drag, startPoint x: 391, startPoint y: 212, endPoint x: 390, endPoint y: 306, distance: 93.8
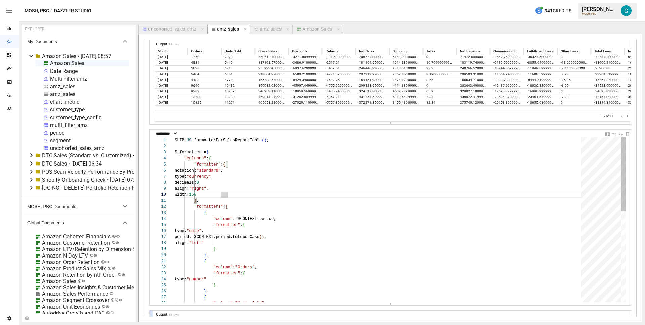
click at [348, 190] on div ""formatter" : { type: "number" } } , { "column" : "Units Sold" , } , { "column"…" at bounding box center [380, 322] width 411 height 371
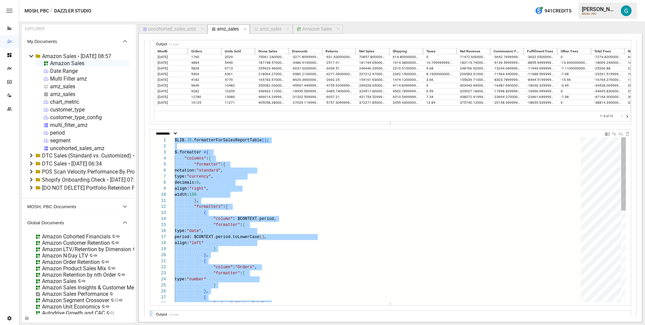
scroll to position [24, 58]
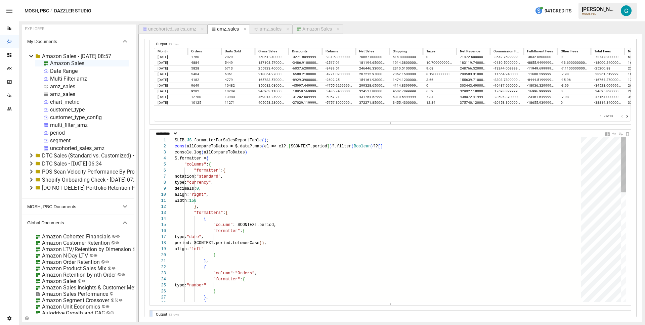
type textarea "**********"
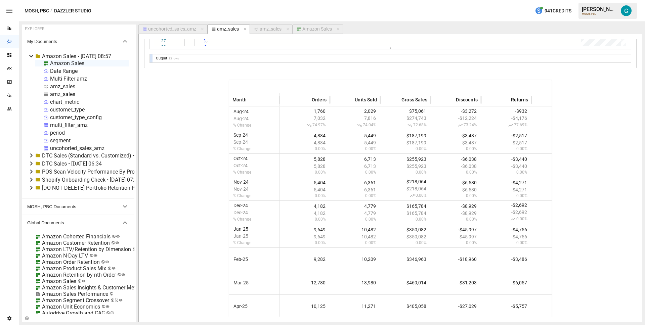
scroll to position [798, 0]
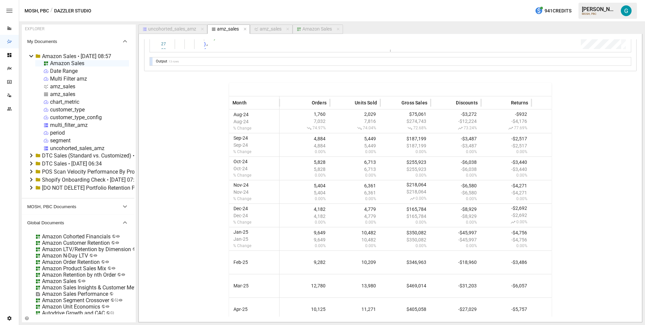
click at [321, 30] on div "Amazon Sales" at bounding box center [318, 29] width 30 height 6
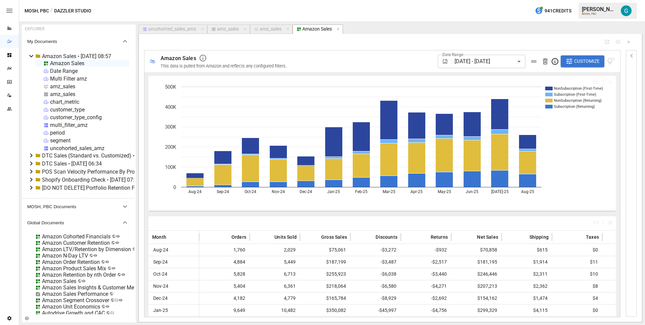
click at [59, 69] on div "Date Range" at bounding box center [64, 71] width 28 height 6
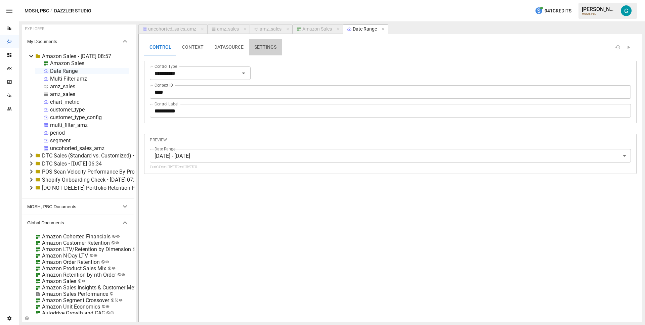
click at [273, 49] on button "SETTINGS" at bounding box center [265, 47] width 33 height 16
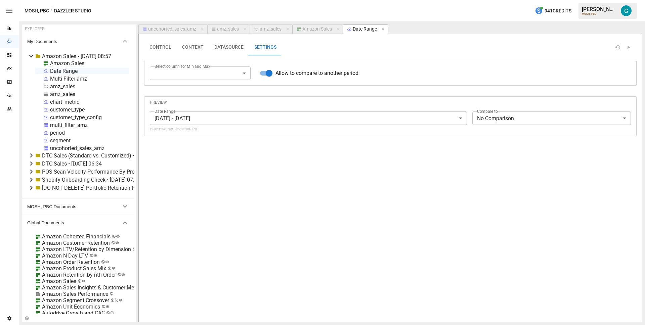
click at [323, 30] on div "Amazon Sales" at bounding box center [318, 29] width 30 height 6
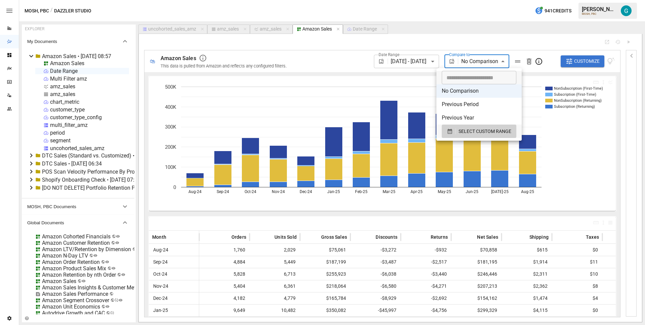
click at [486, 0] on body "Reports Dazzler Studio Dashboards Plans SmartModel ™ Data Sources Team Settings…" at bounding box center [322, 0] width 645 height 0
click at [482, 101] on li "Previous Period" at bounding box center [479, 104] width 85 height 13
type input "**********"
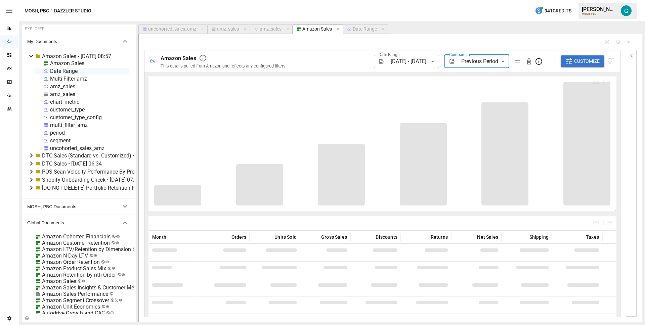
click at [360, 62] on div "**********" at bounding box center [455, 61] width 320 height 22
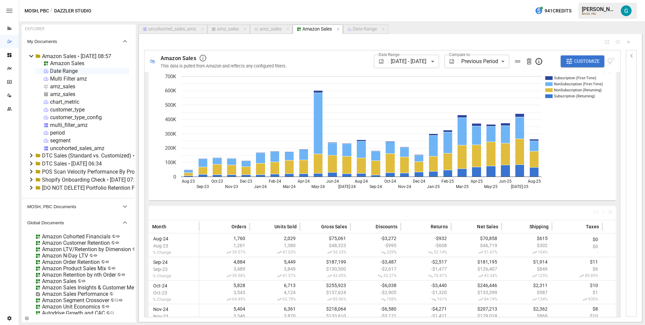
scroll to position [10, 0]
click at [411, 0] on body "Reports Dazzler Studio Dashboards Plans SmartModel ™ Data Sources Team Settings…" at bounding box center [322, 0] width 645 height 0
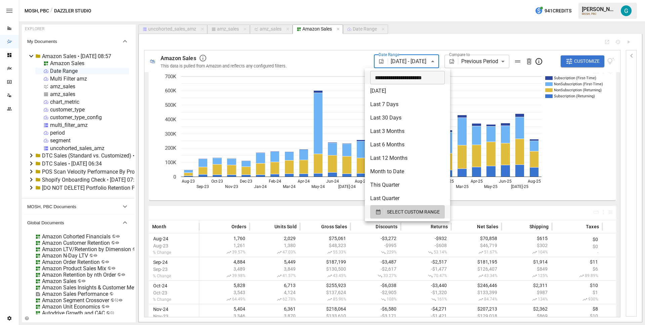
click at [383, 81] on input "**********" at bounding box center [405, 77] width 70 height 13
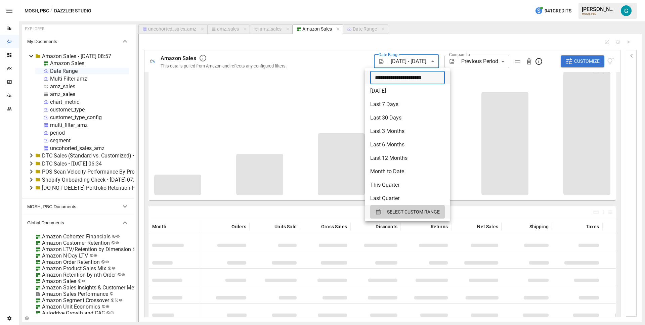
type input "**********"
click at [338, 54] on div at bounding box center [322, 162] width 645 height 325
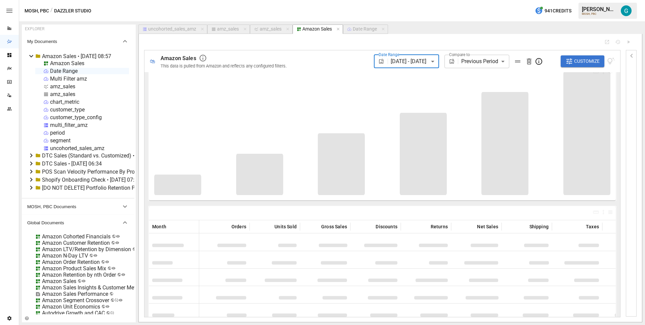
click at [406, 0] on body "Reports Dazzler Studio Dashboards Plans SmartModel ™ Data Sources Team Settings…" at bounding box center [322, 0] width 645 height 0
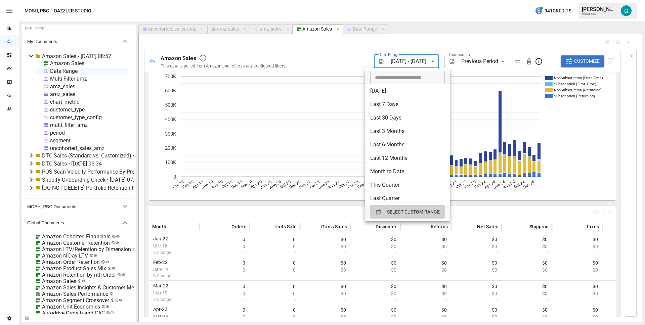
click at [353, 60] on div at bounding box center [322, 162] width 645 height 325
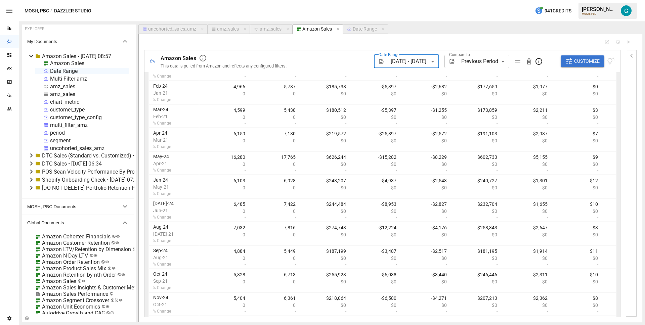
scroll to position [807, 0]
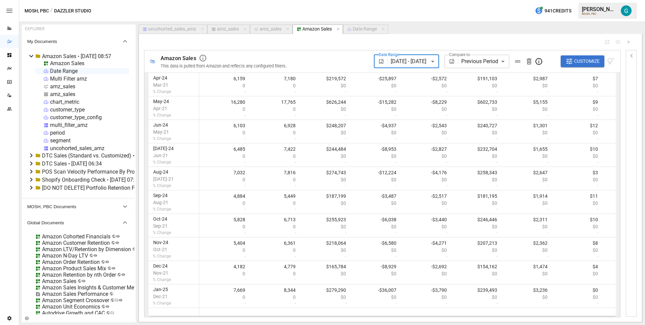
click at [473, 0] on body "Reports Dazzler Studio Dashboards Plans SmartModel ™ Data Sources Team Settings…" at bounding box center [322, 0] width 645 height 0
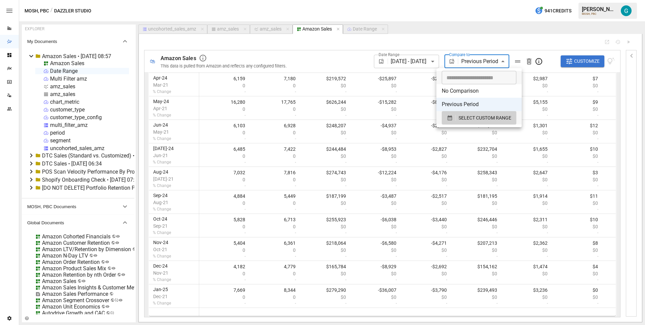
click at [475, 47] on div at bounding box center [322, 162] width 645 height 325
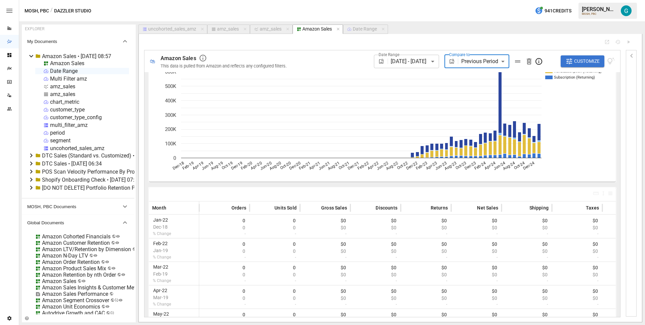
scroll to position [0, 0]
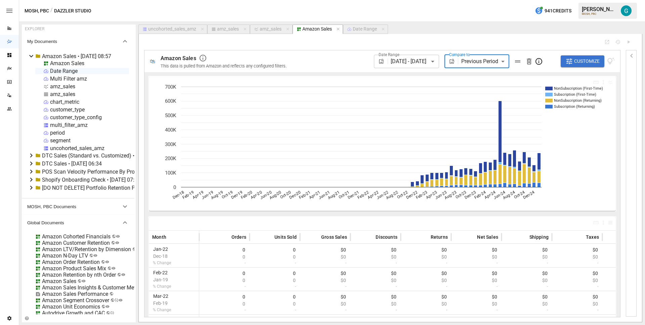
click at [587, 63] on span "Customize" at bounding box center [587, 61] width 26 height 8
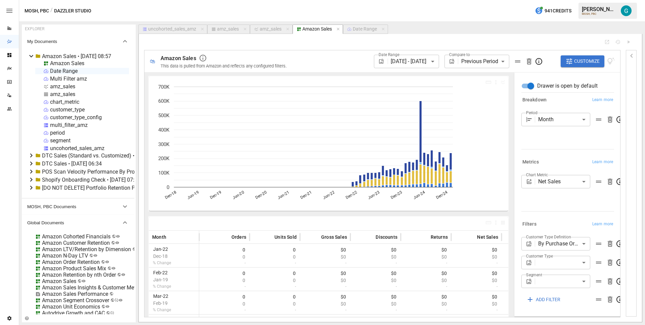
click at [549, 0] on body "Reports Dazzler Studio Dashboards Plans SmartModel ™ Data Sources Team Settings…" at bounding box center [322, 0] width 645 height 0
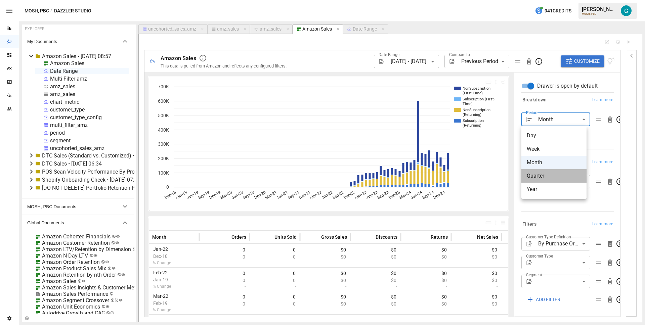
click at [540, 176] on span "Quarter" at bounding box center [554, 176] width 54 height 8
type input "*******"
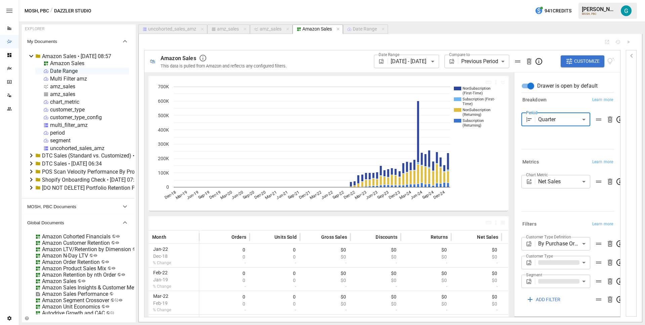
click at [561, 98] on div "Breakdown Learn more" at bounding box center [568, 99] width 93 height 9
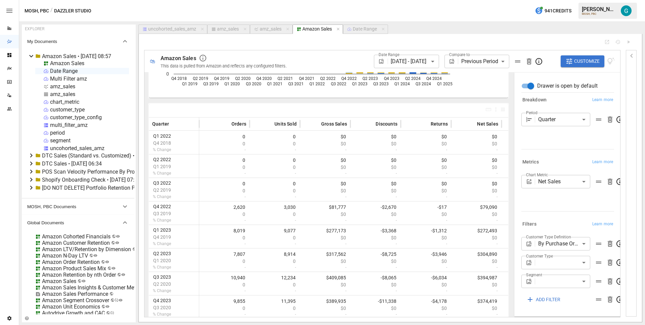
scroll to position [167, 0]
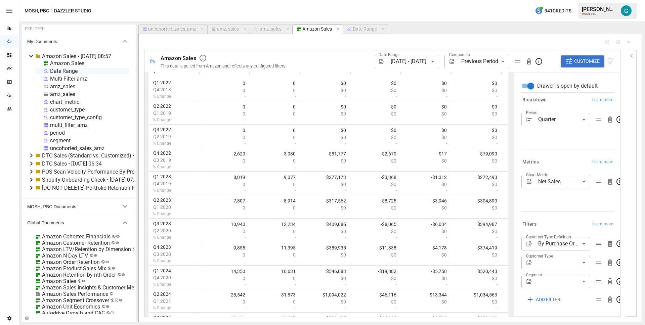
click at [430, 0] on body "Reports Dazzler Studio Dashboards Plans SmartModel ™ Data Sources Team Settings…" at bounding box center [322, 0] width 645 height 0
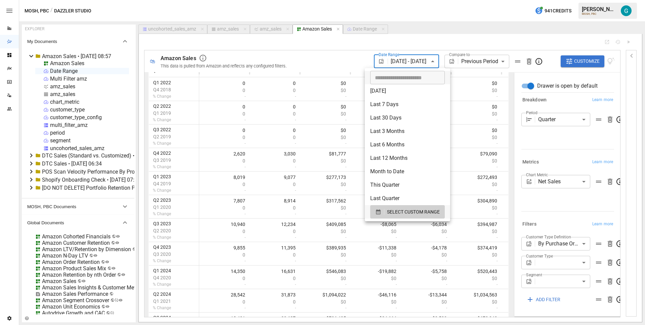
click at [387, 154] on li "Last 12 Months" at bounding box center [407, 158] width 85 height 13
type input "**********"
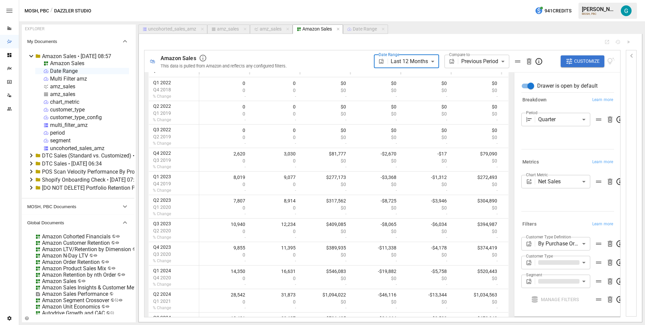
scroll to position [42, 0]
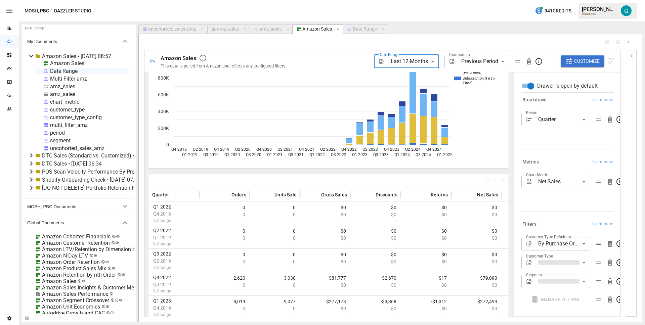
click at [354, 58] on div "**********" at bounding box center [455, 61] width 320 height 22
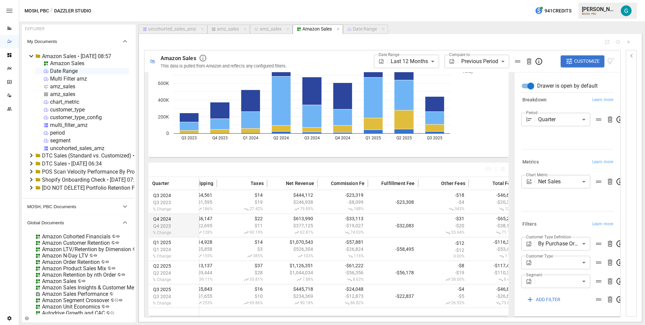
scroll to position [0, 375]
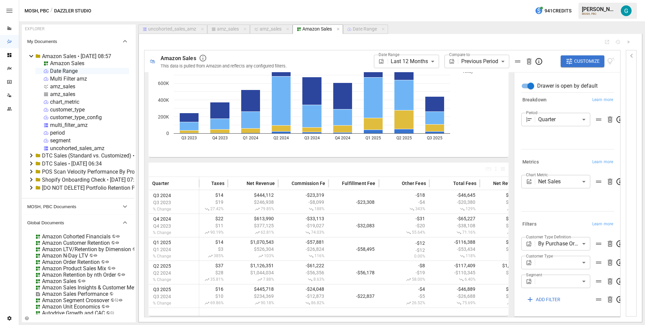
click at [180, 32] on button "uncohorted_sales_amz" at bounding box center [172, 29] width 69 height 9
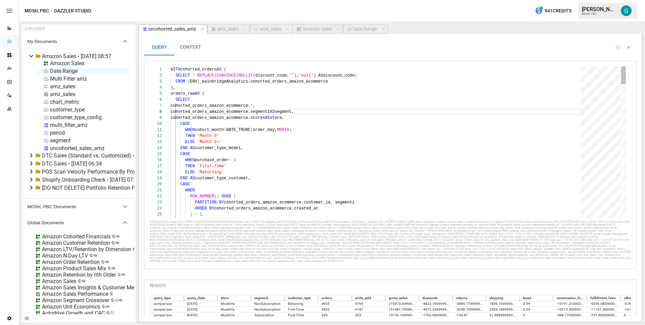
scroll to position [61, 71]
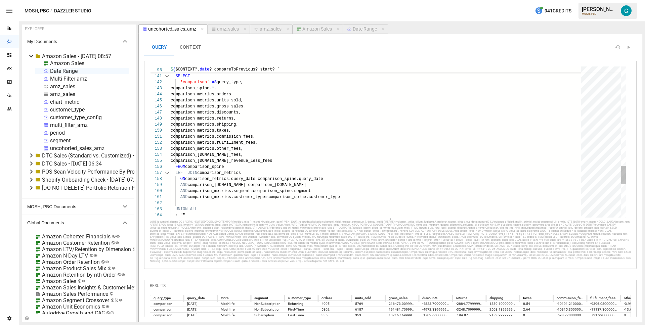
type textarea "**********"
click at [234, 31] on div "amz_sales" at bounding box center [228, 29] width 22 height 6
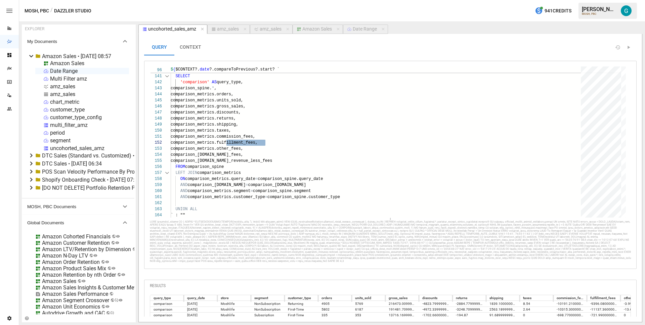
select select "**********"
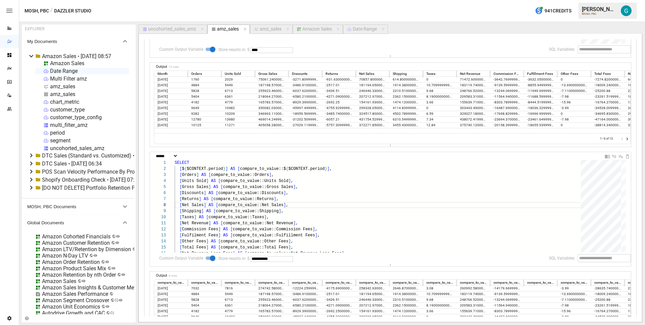
scroll to position [141, 0]
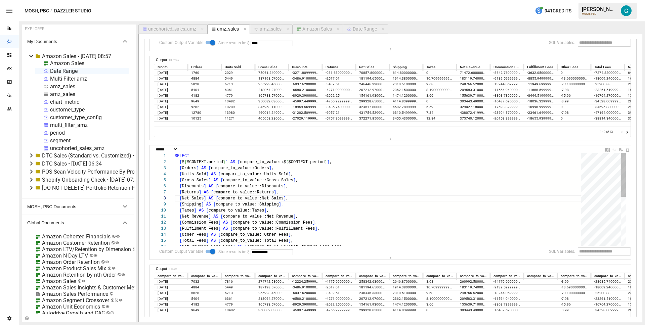
click at [195, 228] on div "SELECT [ $ { $CONTEXT.period } ] AS [ compare_to_value::$ { $CONTEXT.period } ]…" at bounding box center [380, 251] width 411 height 196
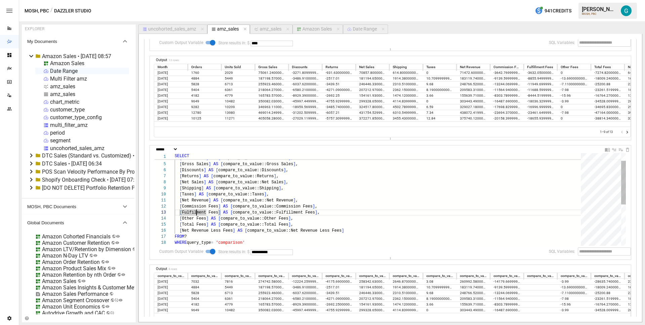
type textarea "**********"
click at [318, 30] on div "Amazon Sales" at bounding box center [318, 29] width 30 height 6
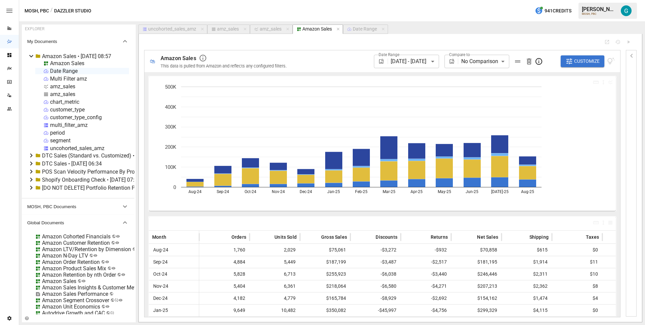
click at [425, 0] on body "Reports Dazzler Studio Dashboards Plans SmartModel ™ Data Sources Team Settings…" at bounding box center [322, 0] width 645 height 0
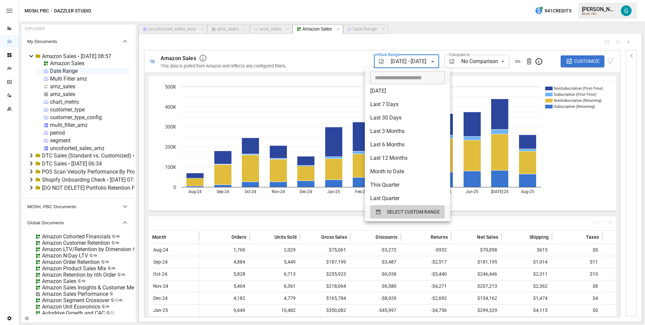
click at [630, 55] on div at bounding box center [322, 162] width 645 height 325
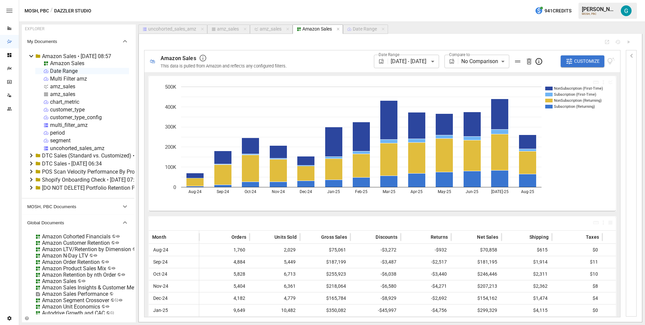
click at [632, 57] on icon "button" at bounding box center [632, 56] width 8 height 8
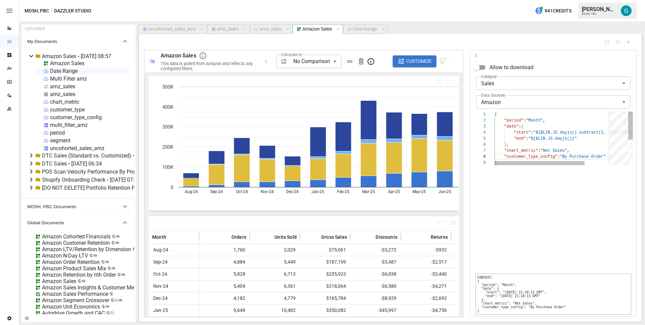
scroll to position [48, 71]
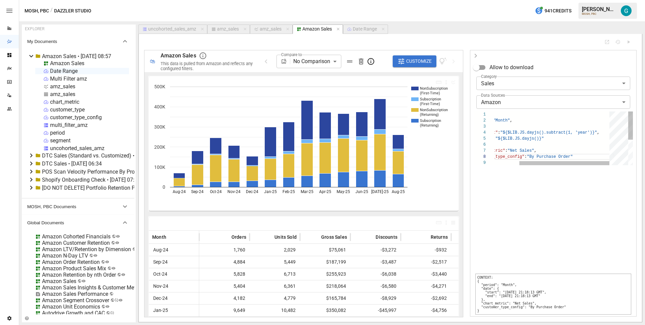
click at [593, 133] on div "{ "period" : "Month" , "date" : { "start" : "${$LIB.JS.dayjs().subtract(1, 'yea…" at bounding box center [538, 163] width 153 height 102
type textarea "**********"
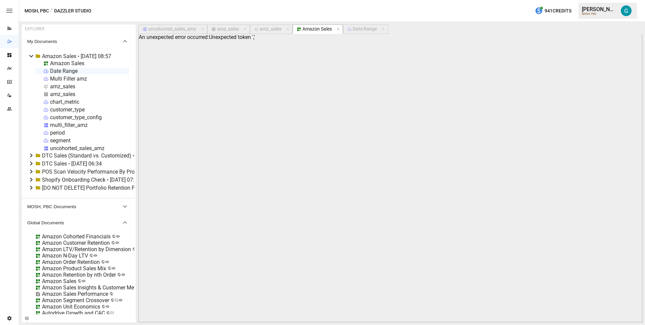
click at [340, 31] on icon "button" at bounding box center [338, 29] width 5 height 5
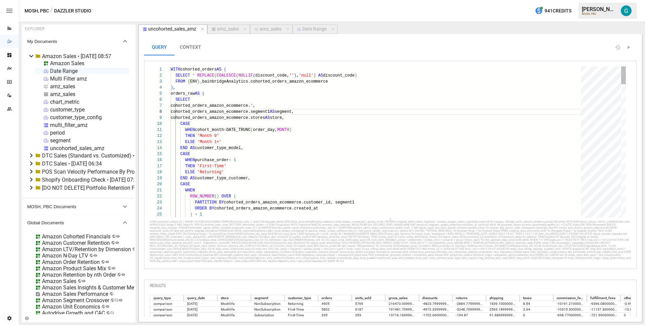
scroll to position [61, 71]
click at [76, 64] on div "Amazon Sales" at bounding box center [67, 63] width 34 height 6
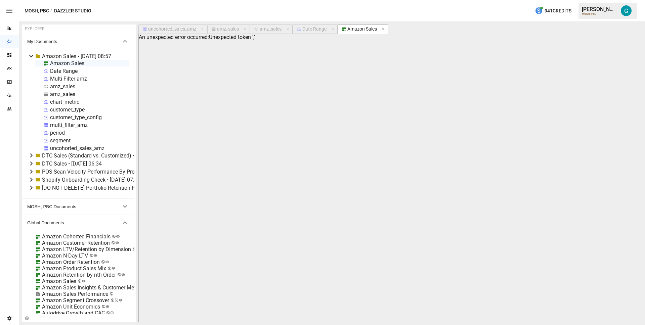
click at [168, 28] on div "uncohorted_sales_amz" at bounding box center [172, 29] width 48 height 6
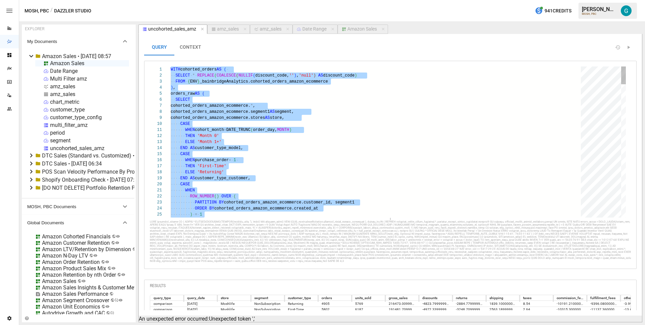
type textarea "**********"
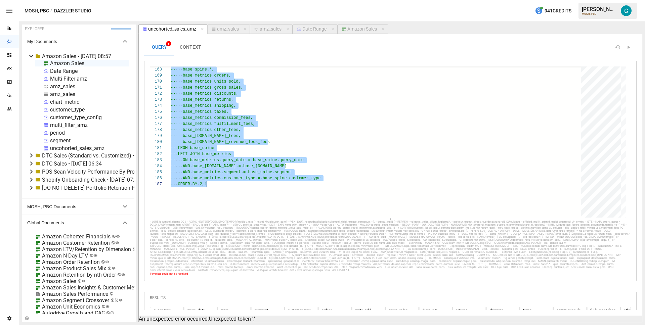
click at [368, 28] on div "Amazon Sales" at bounding box center [363, 29] width 30 height 6
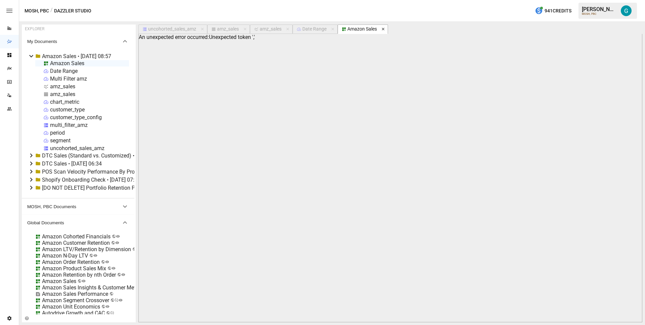
click at [386, 29] on icon "button" at bounding box center [383, 29] width 5 height 5
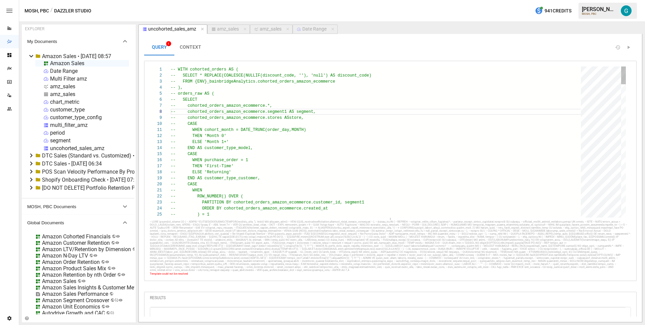
scroll to position [61, 71]
click at [74, 65] on div "Amazon Sales" at bounding box center [67, 63] width 34 height 6
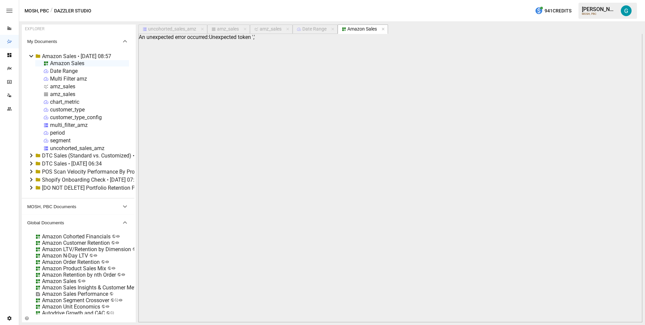
click at [172, 30] on div "uncohorted_sales_amz" at bounding box center [172, 29] width 48 height 6
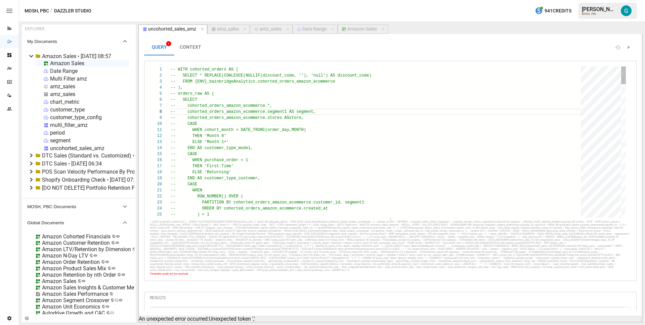
scroll to position [48, 71]
